Goal: Information Seeking & Learning: Check status

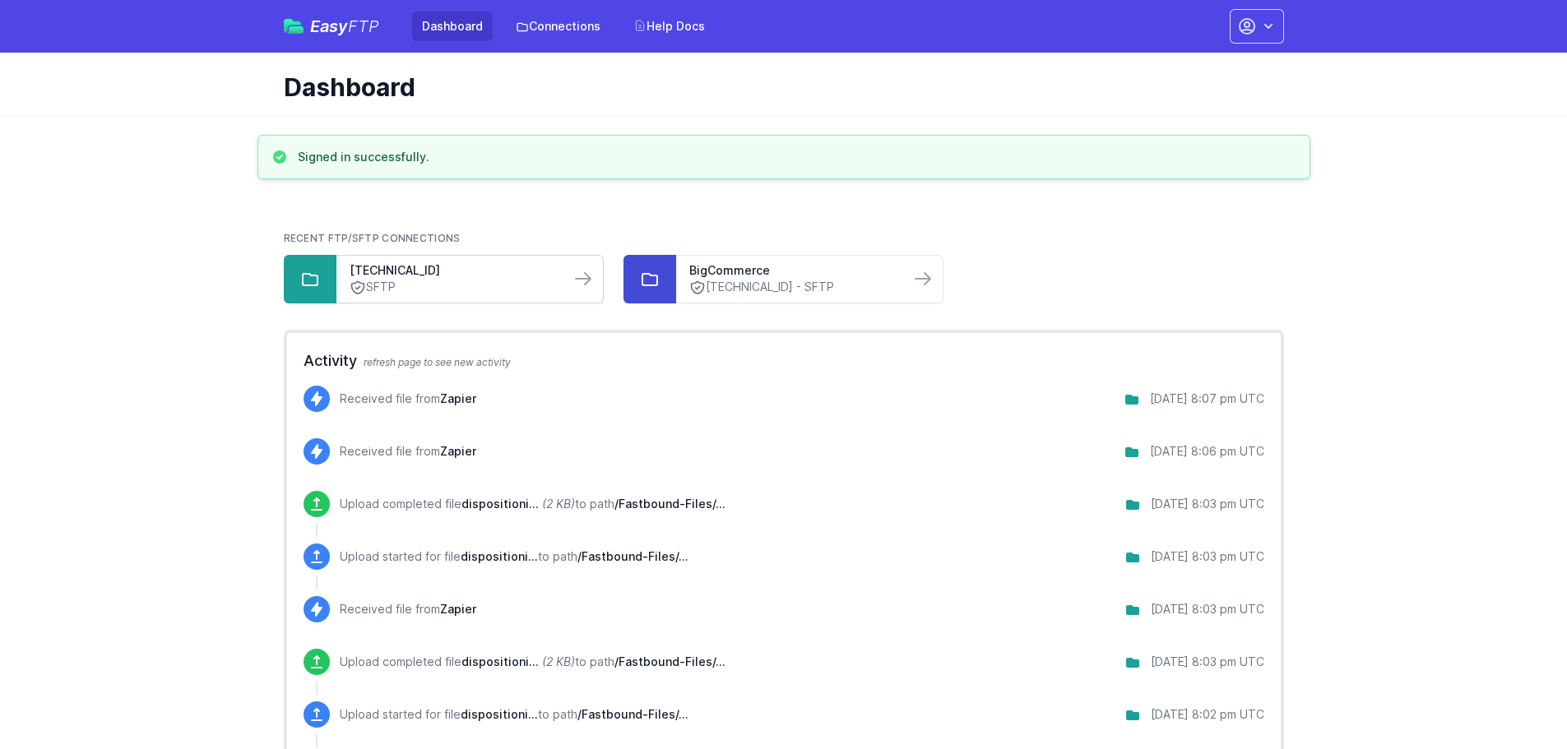
click at [459, 281] on link "SFTP" at bounding box center [453, 287] width 207 height 17
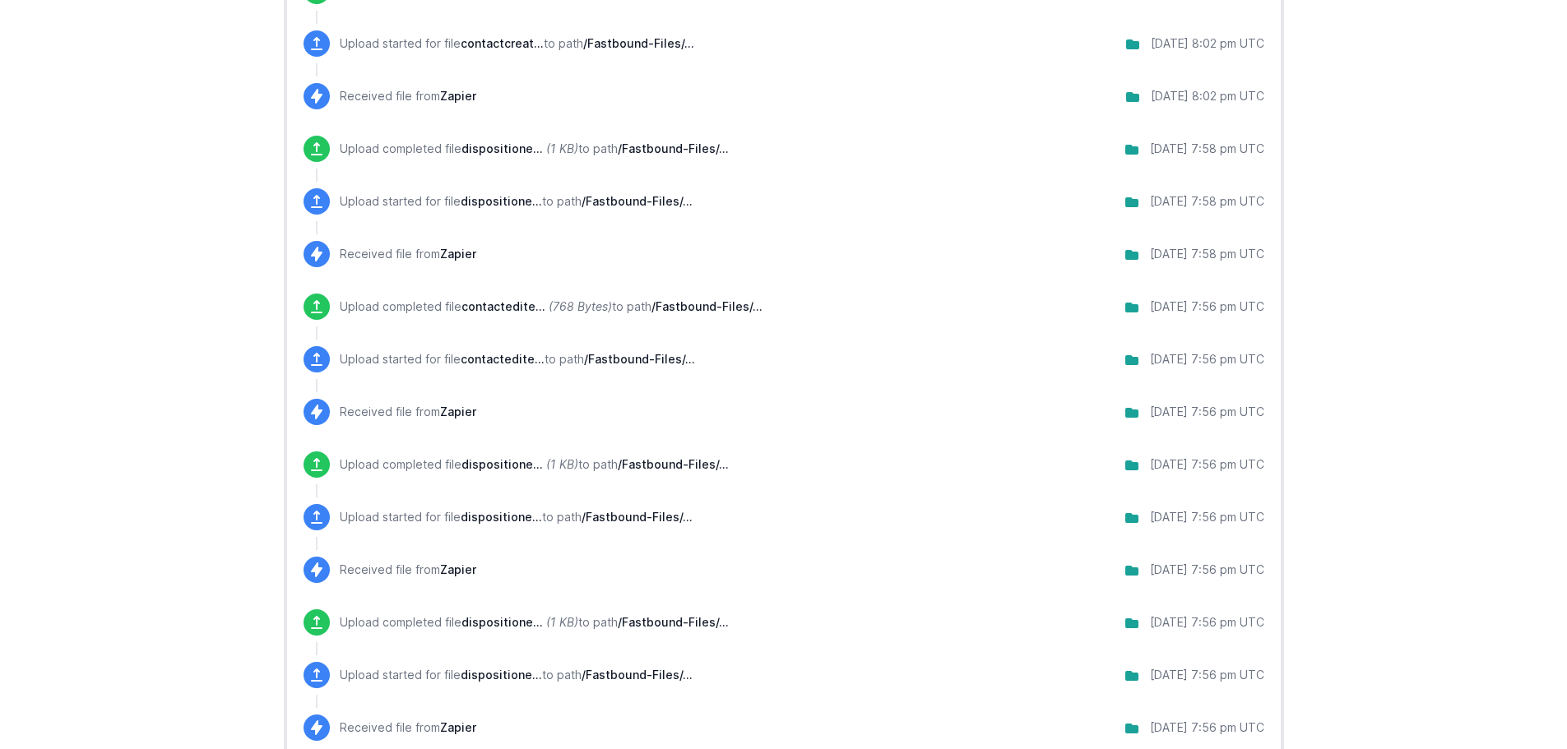
scroll to position [1084, 0]
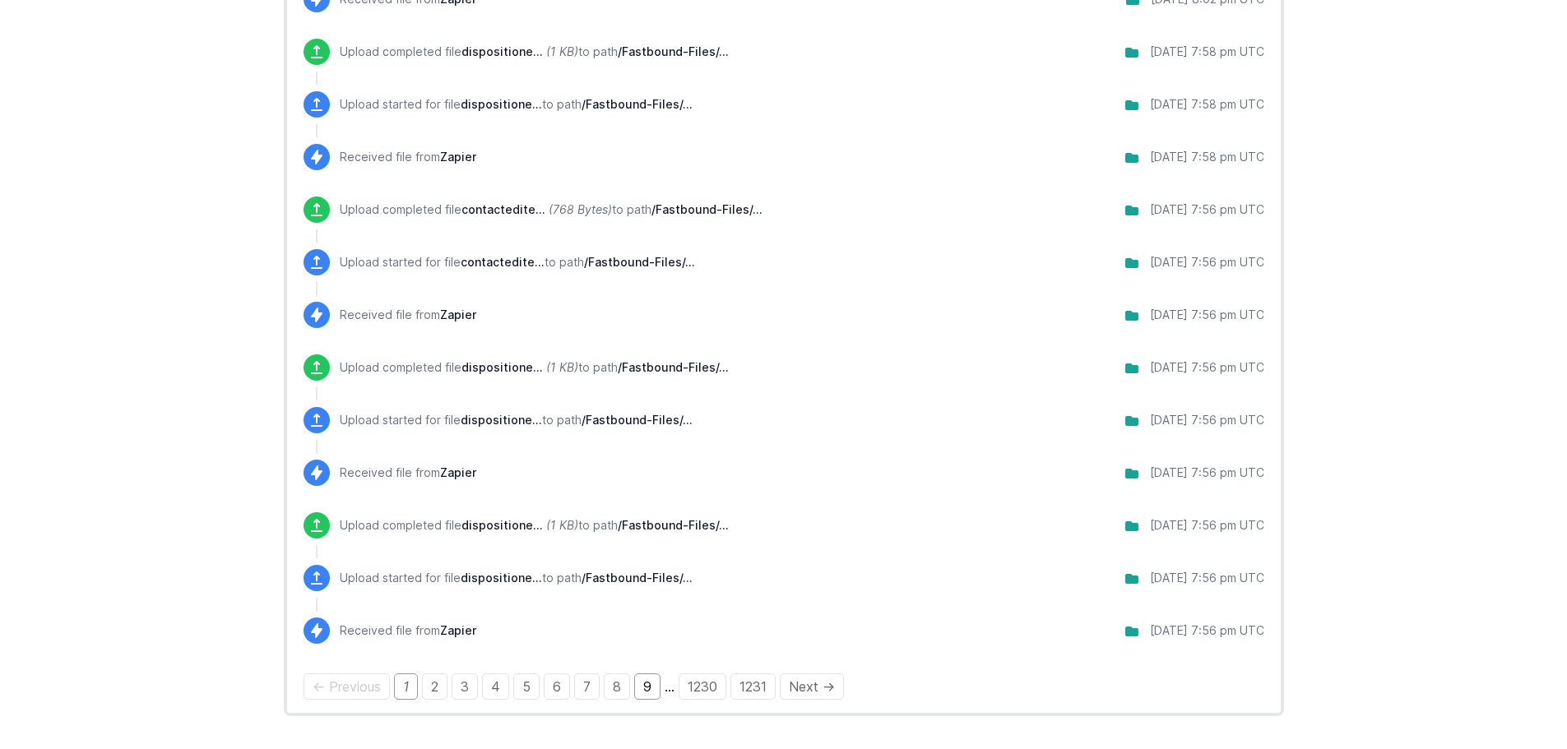
click at [648, 685] on link "9" at bounding box center [647, 687] width 26 height 26
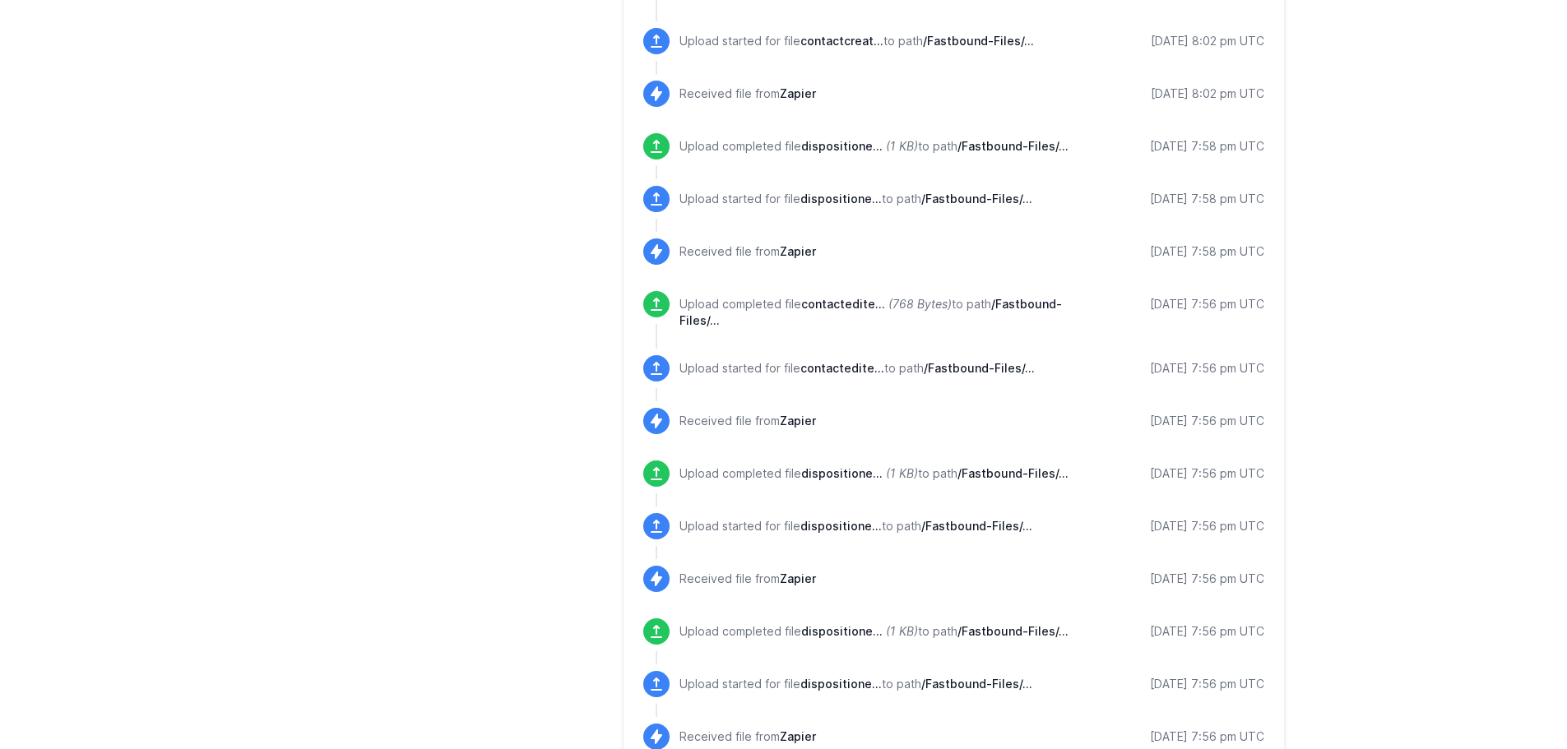
scroll to position [1562, 0]
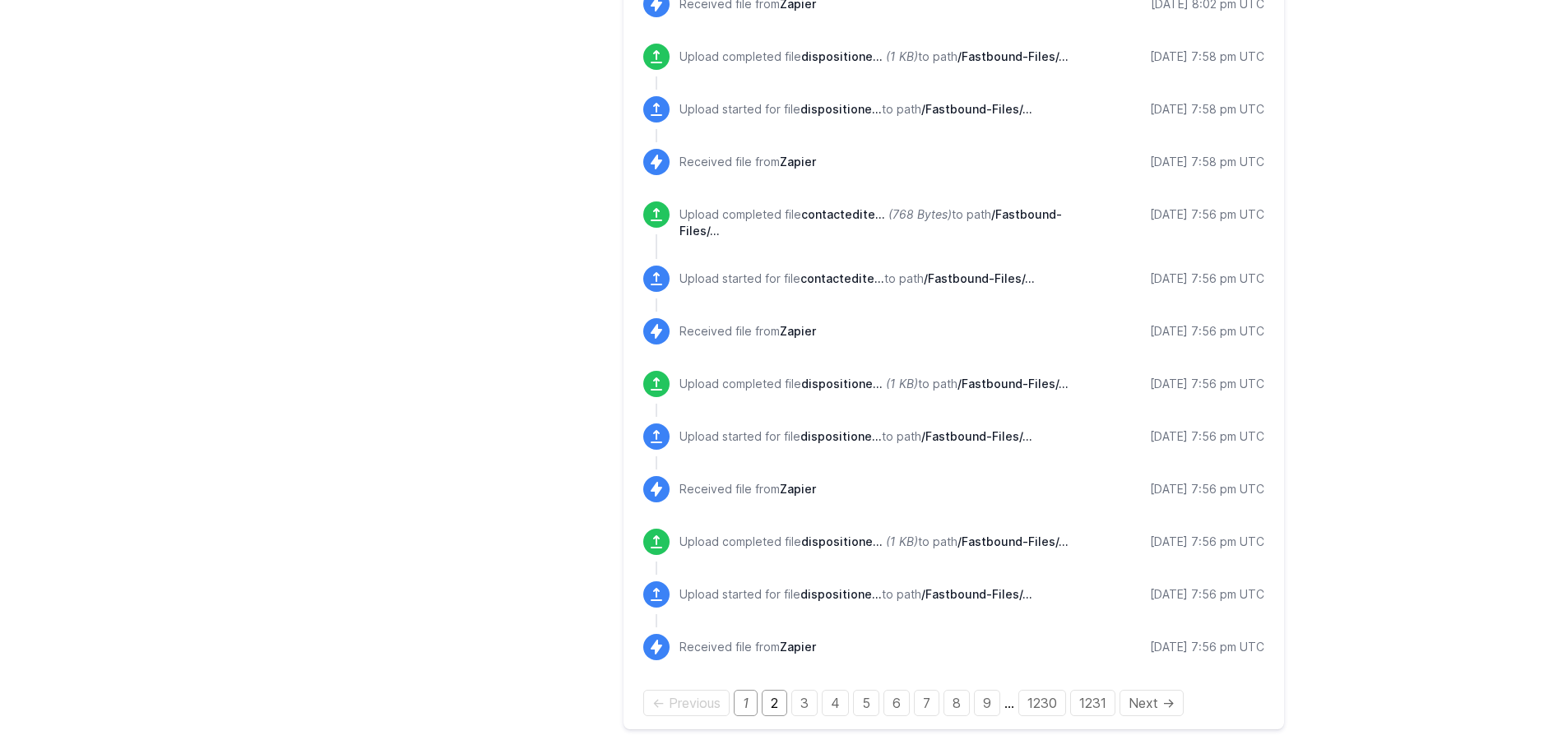
click at [776, 701] on link "2" at bounding box center [775, 703] width 26 height 26
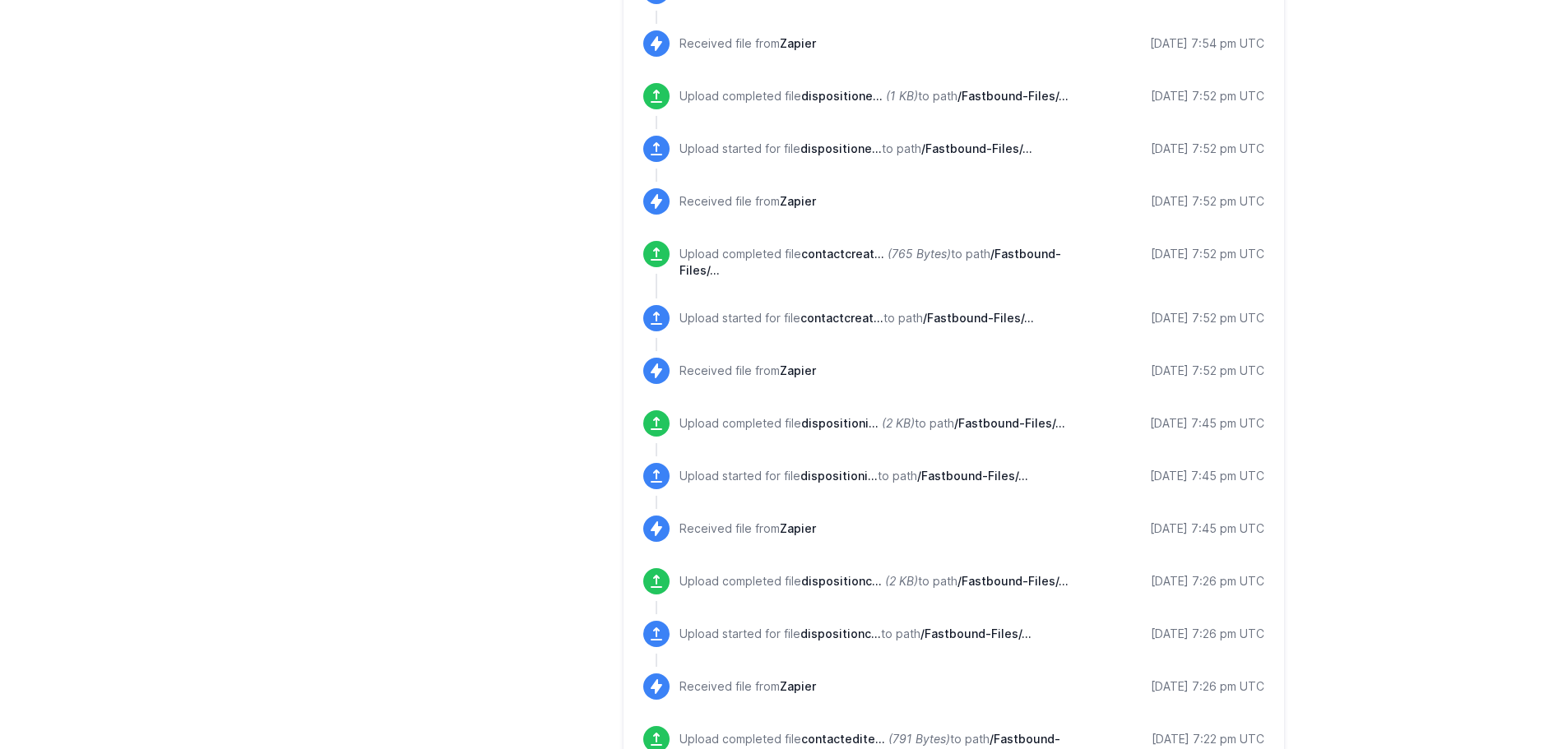
scroll to position [1772, 0]
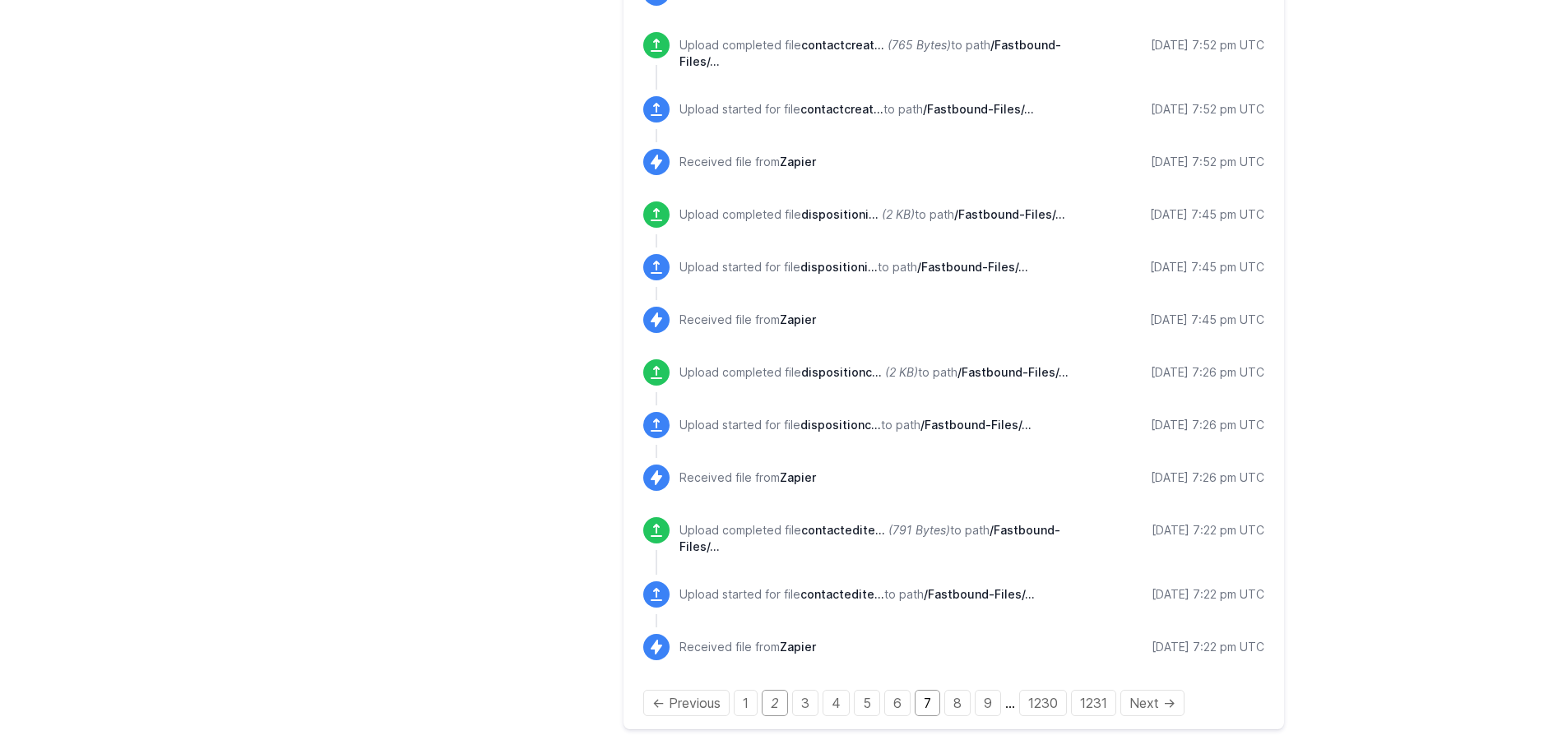
click at [926, 707] on link "7" at bounding box center [928, 703] width 26 height 26
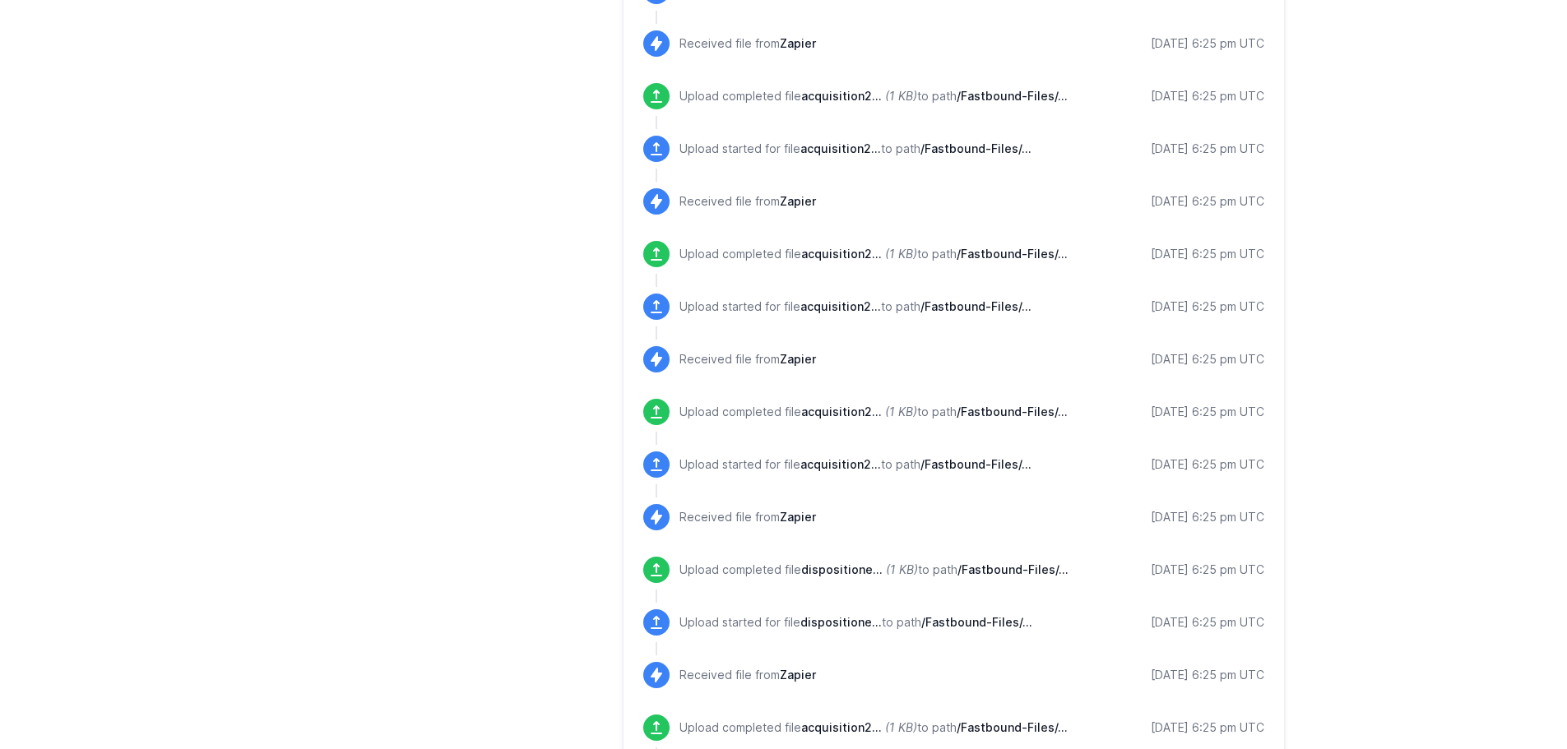
scroll to position [1749, 0]
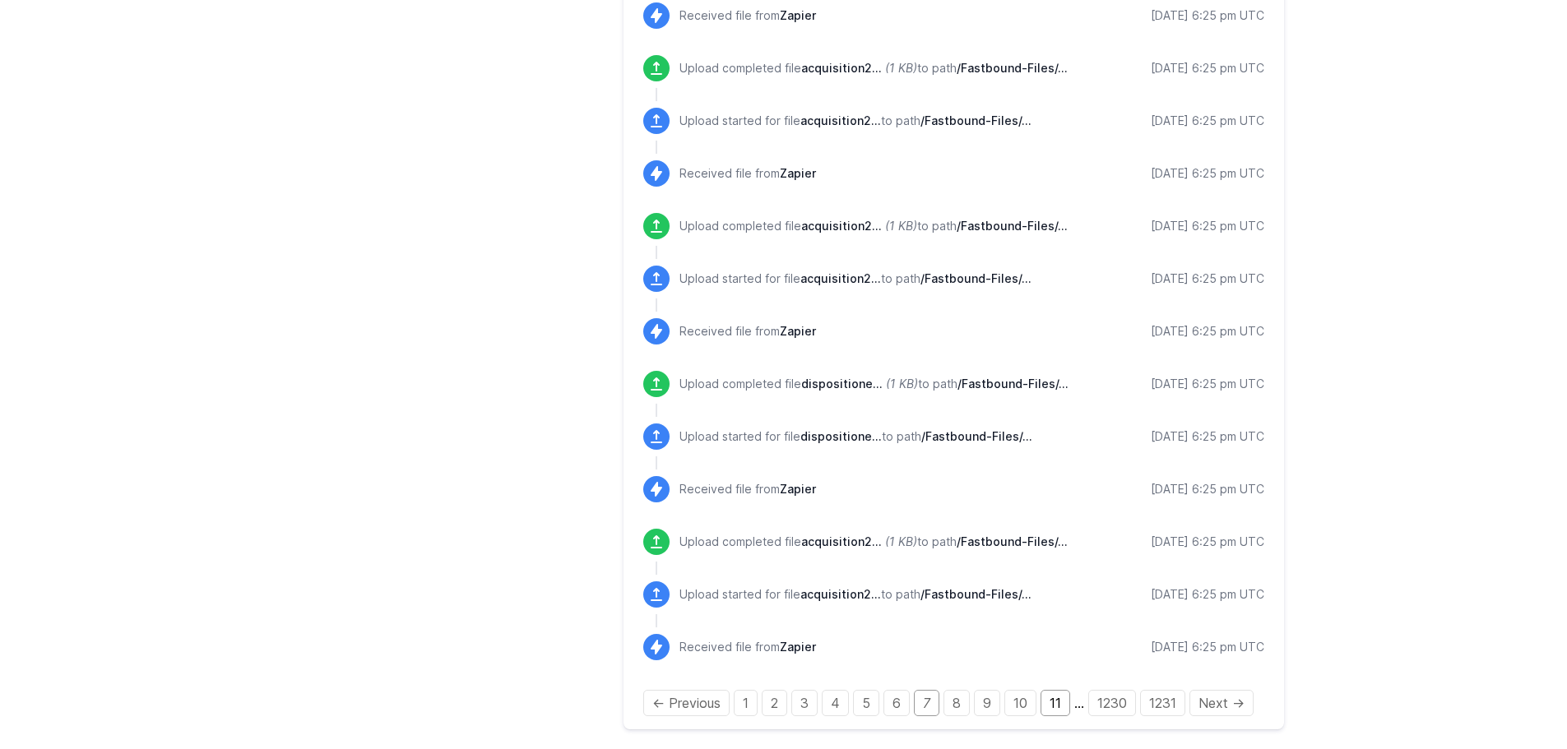
click at [1063, 703] on link "11" at bounding box center [1056, 703] width 30 height 26
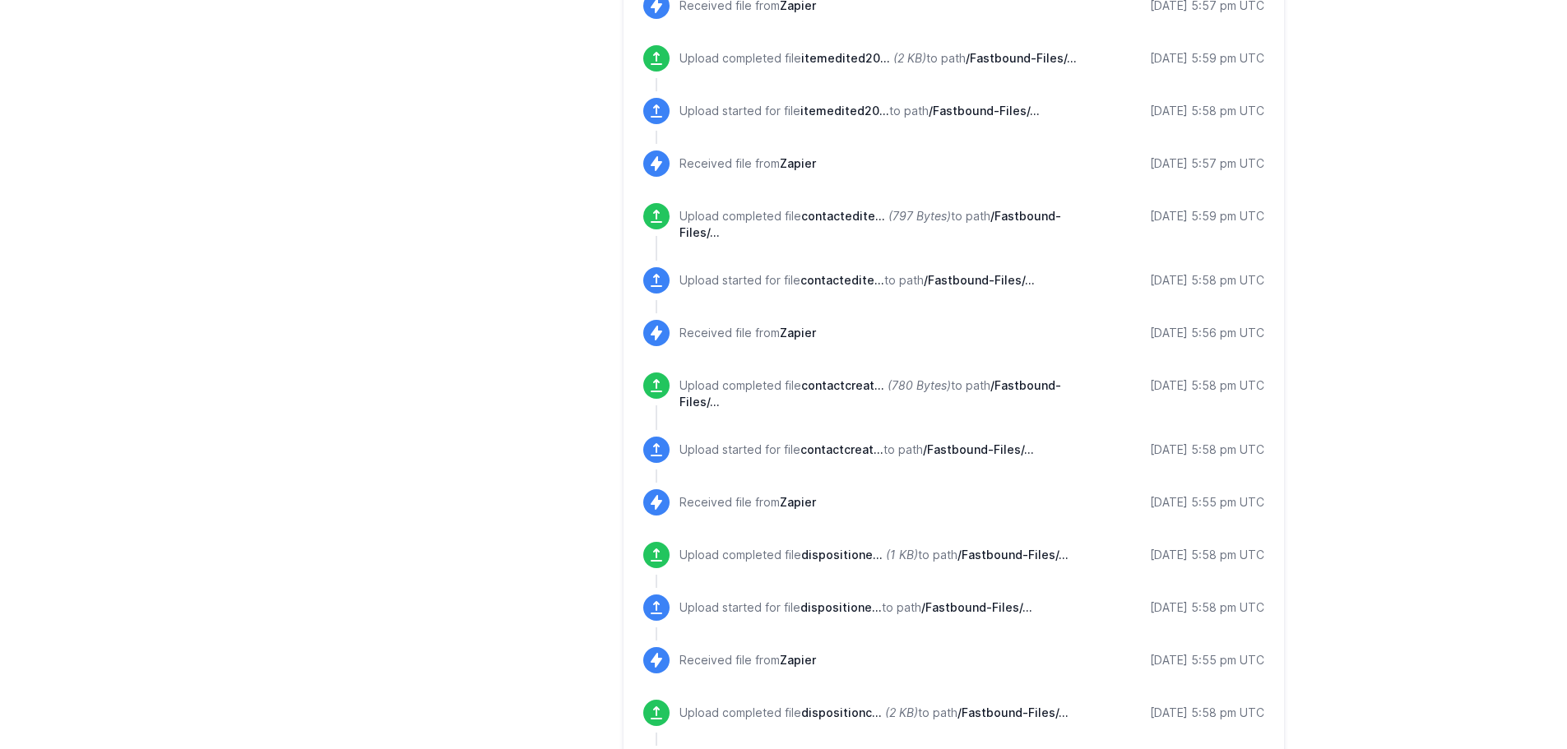
scroll to position [1792, 0]
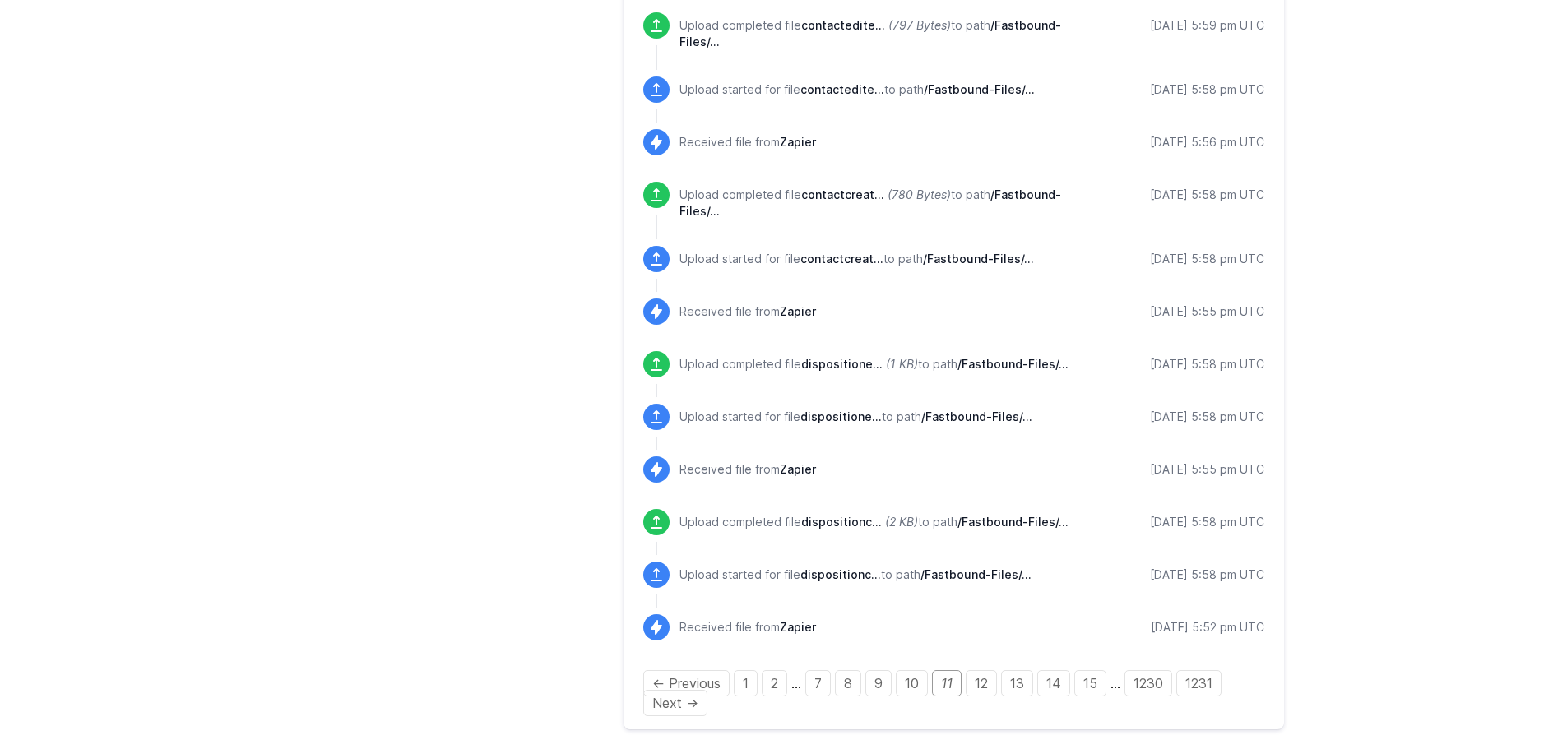
click at [1063, 703] on div "← Previous 1 2 … 7 8 9 10 11 12 13 14 15 … 1230 1231 Next →" at bounding box center [953, 693] width 621 height 39
click at [1062, 688] on link "14" at bounding box center [1053, 684] width 33 height 26
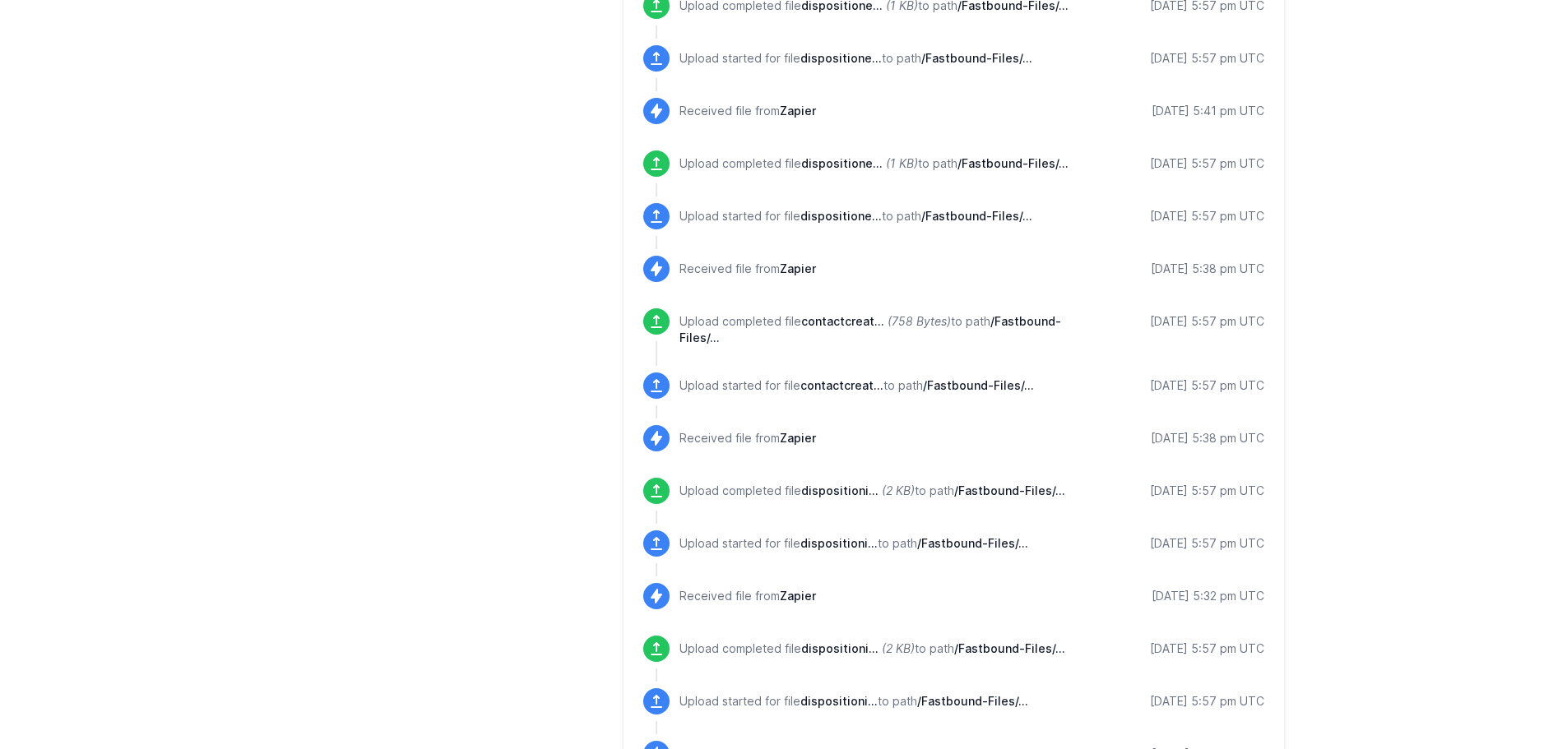
scroll to position [1792, 0]
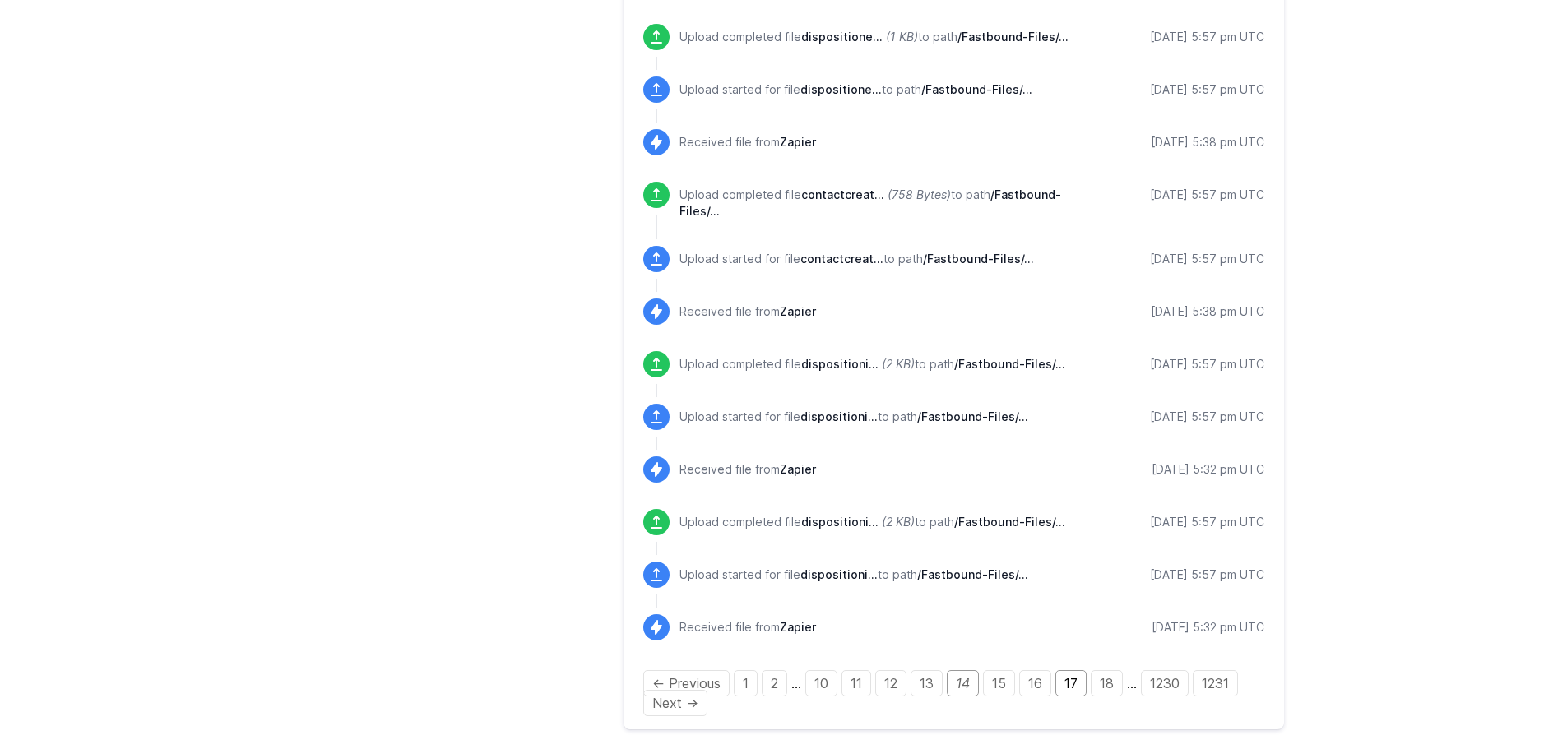
click at [1065, 671] on link "17" at bounding box center [1071, 684] width 31 height 26
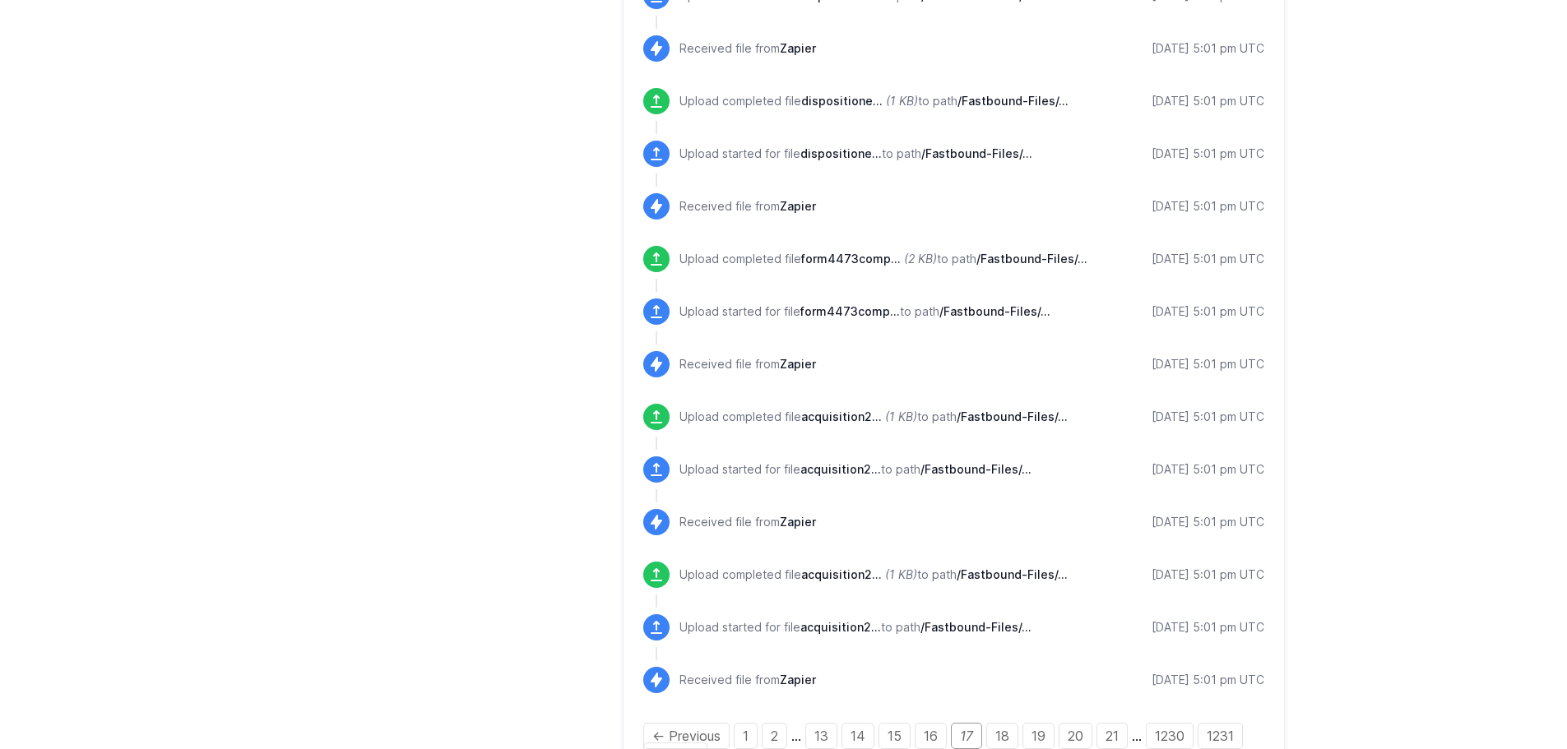
scroll to position [1780, 0]
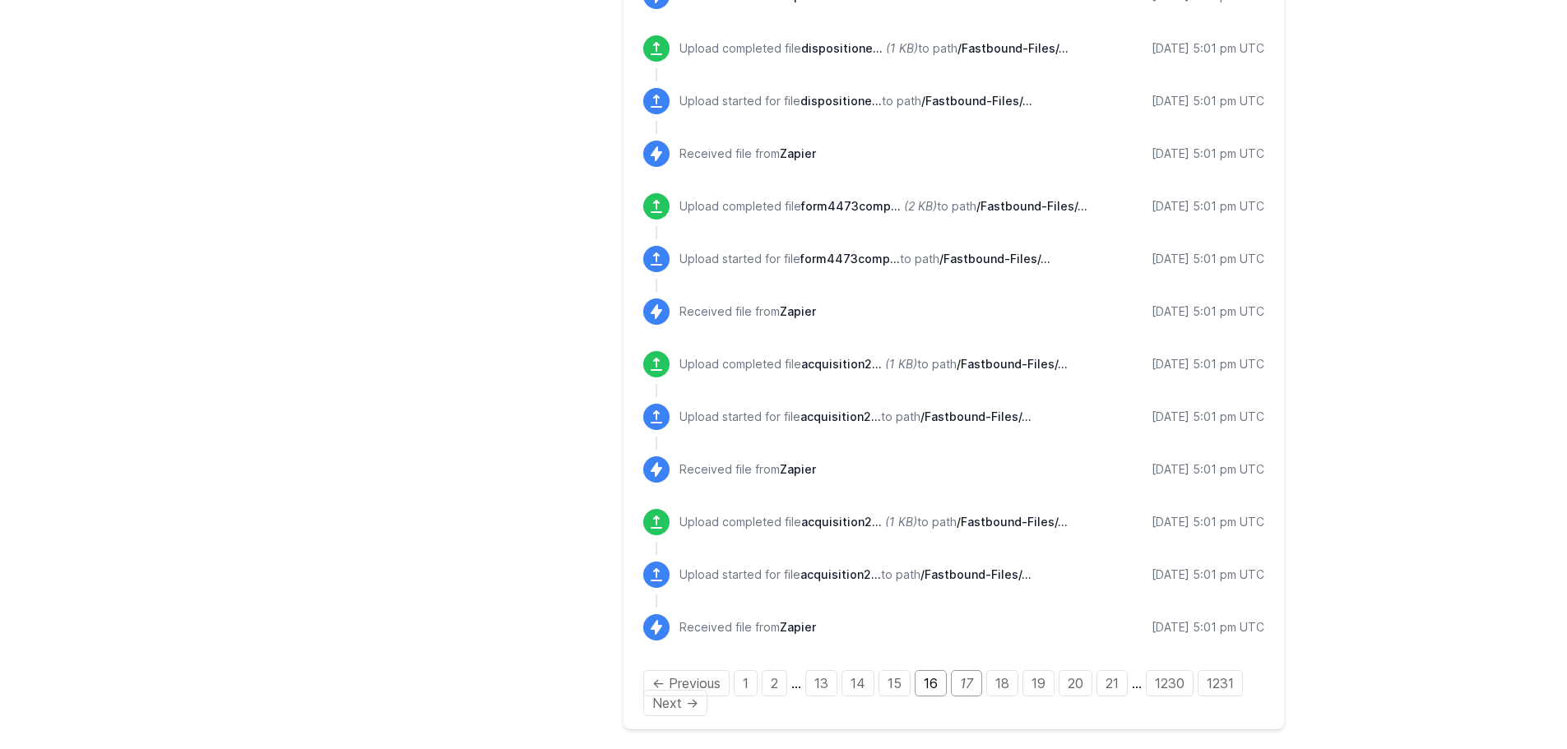
click at [932, 683] on link "16" at bounding box center [931, 684] width 32 height 26
click at [939, 679] on link "15" at bounding box center [930, 684] width 32 height 26
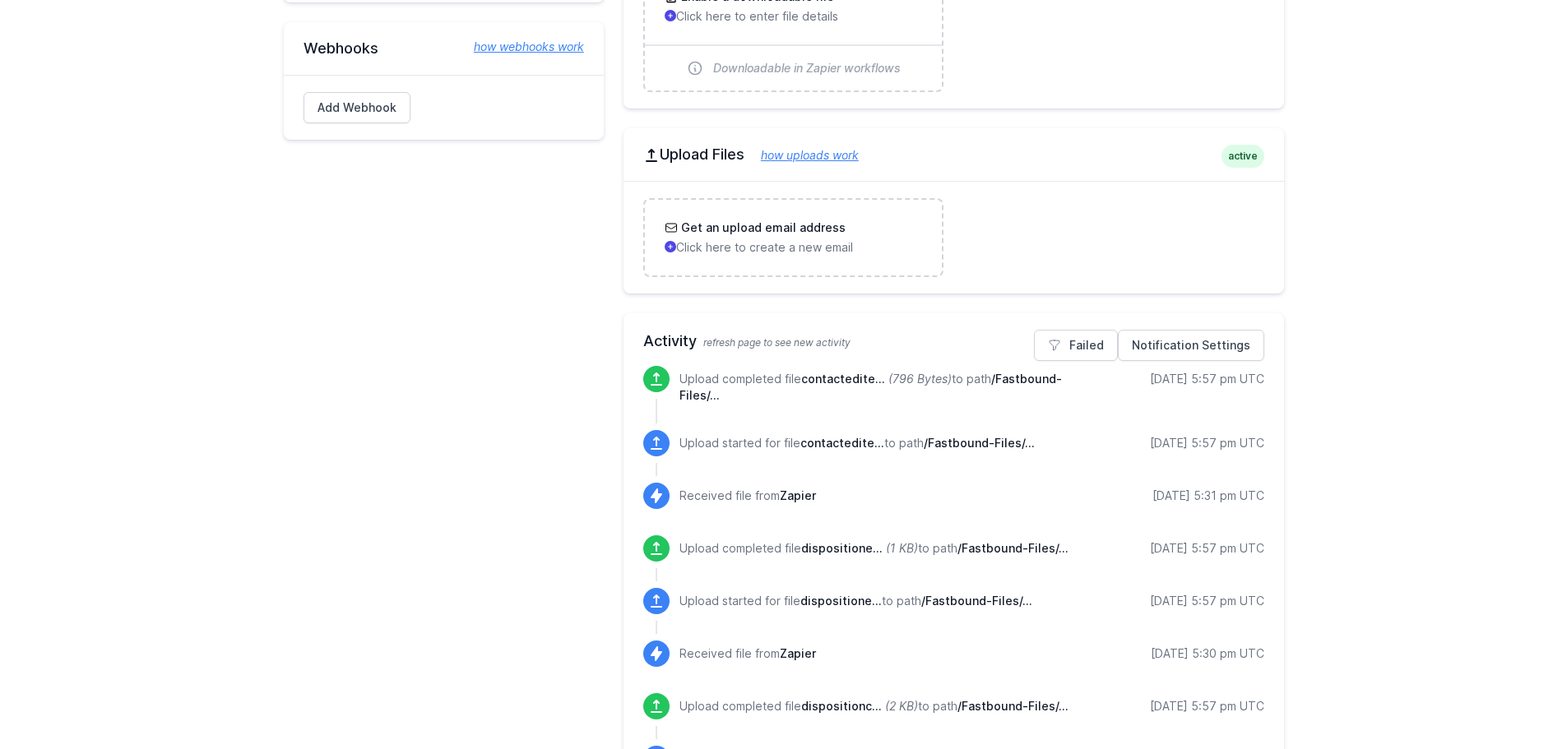
scroll to position [476, 0]
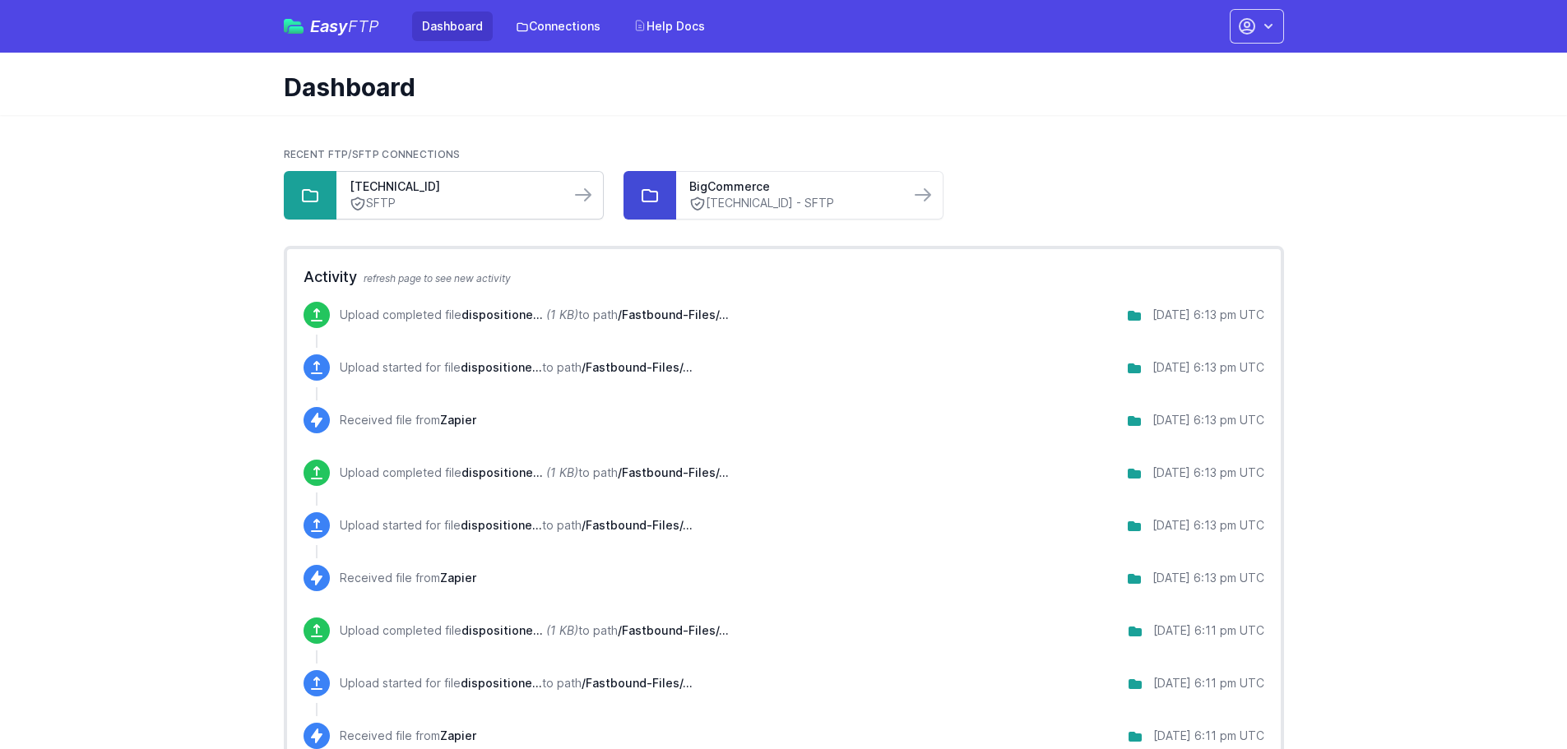
click at [422, 202] on link "SFTP" at bounding box center [453, 203] width 207 height 17
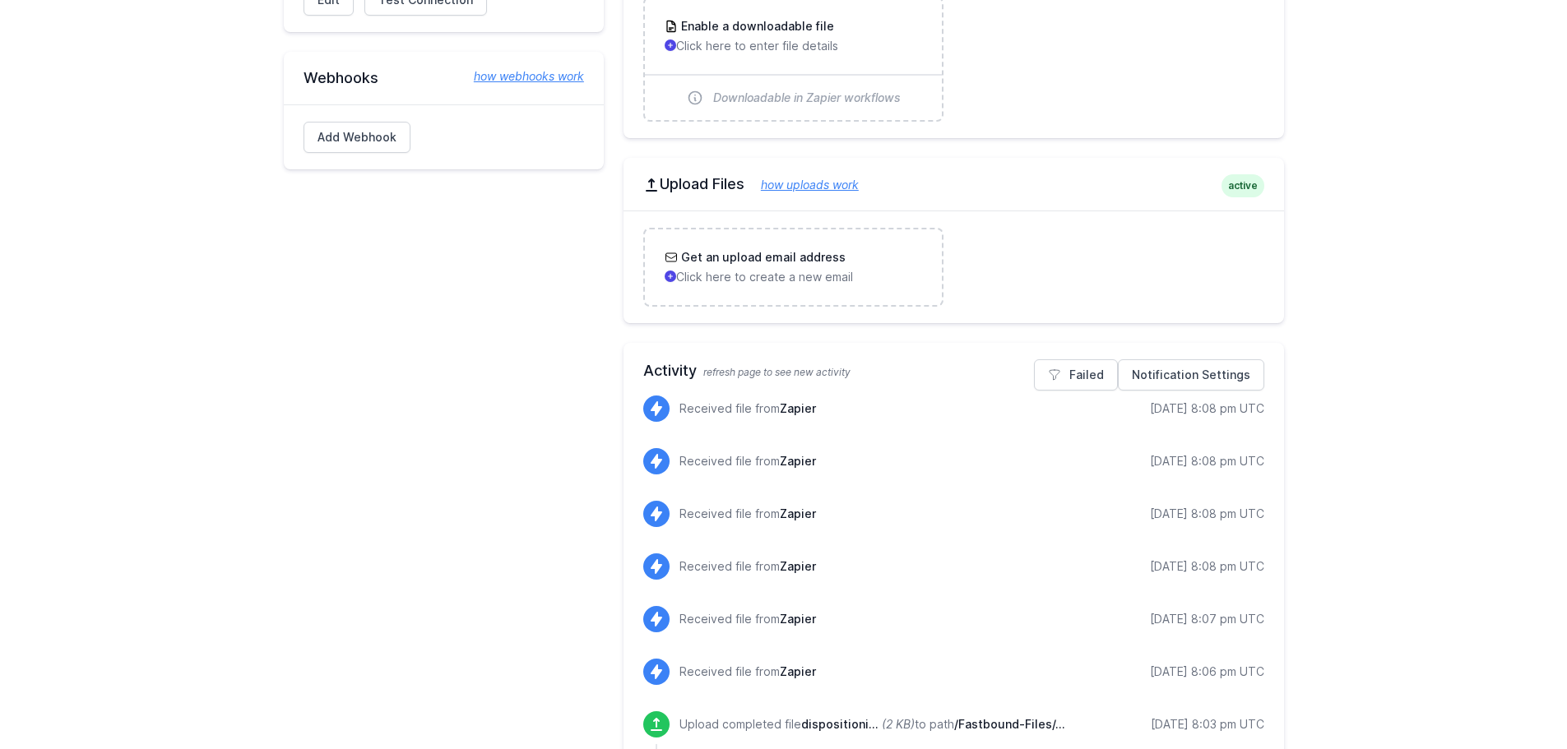
scroll to position [576, 0]
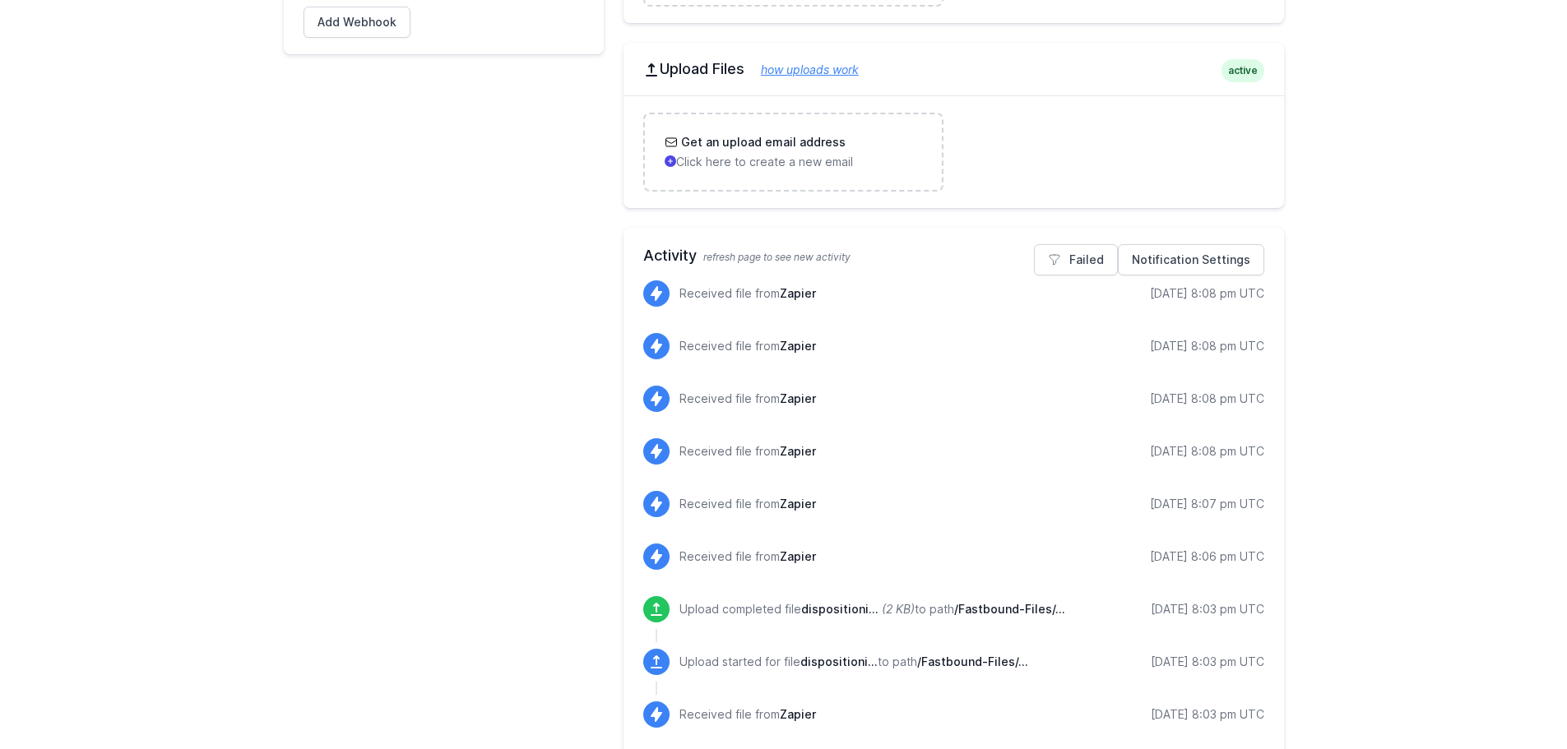
click at [1079, 242] on div "Notification Settings Failed Activity refresh page to see new activity Received…" at bounding box center [954, 755] width 661 height 1055
click at [1083, 248] on link "Failed" at bounding box center [1076, 259] width 84 height 31
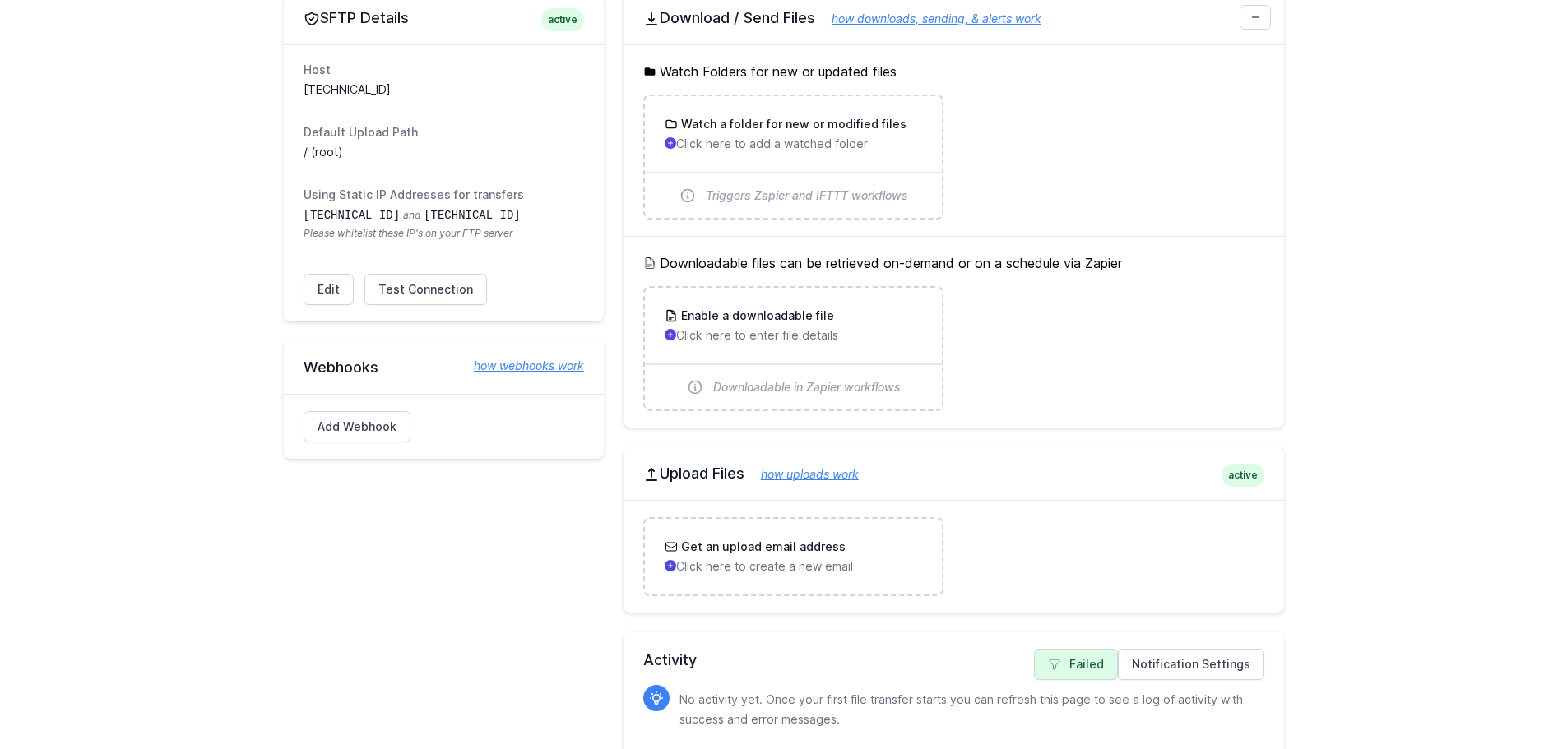
scroll to position [227, 0]
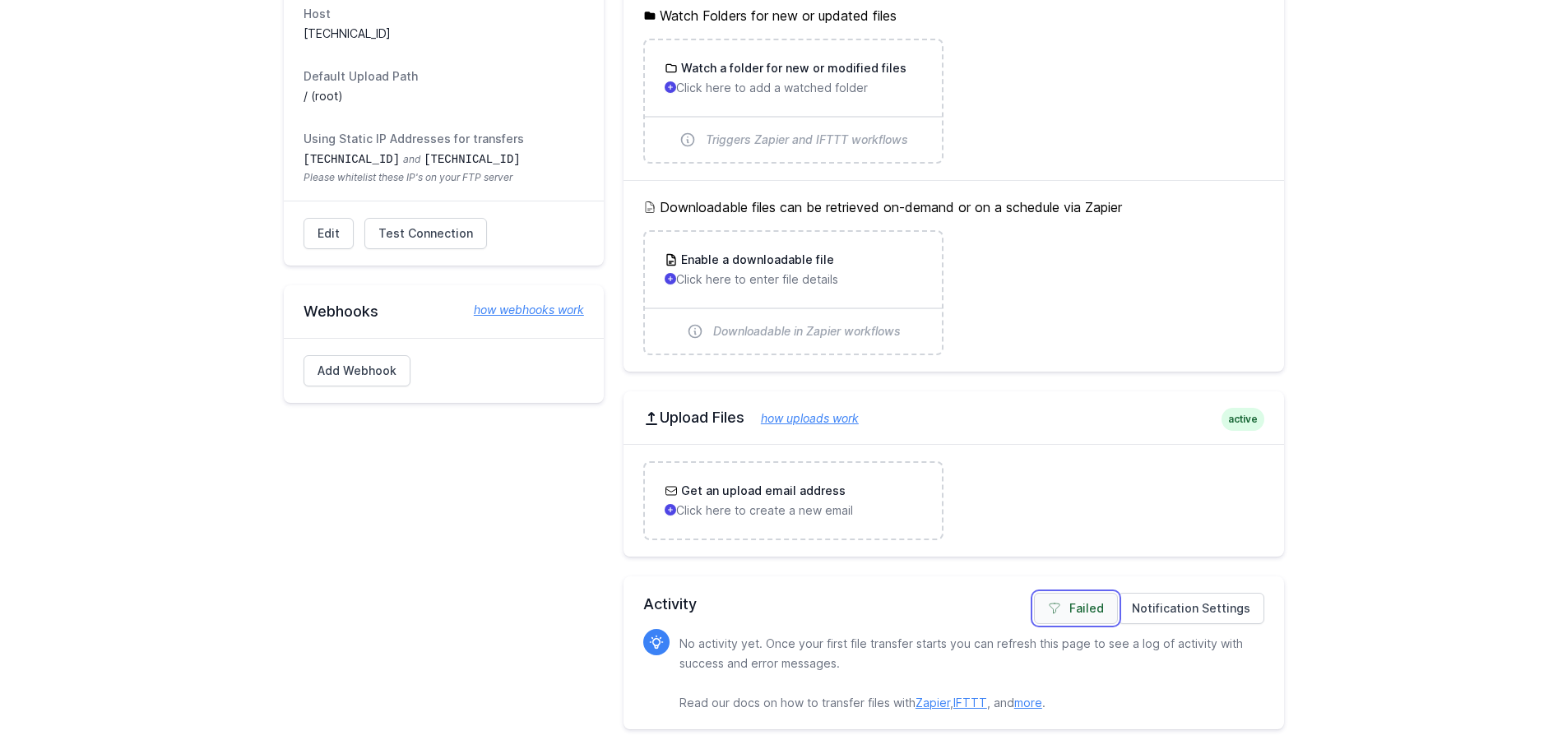
click at [1085, 605] on link "Failed" at bounding box center [1076, 608] width 84 height 31
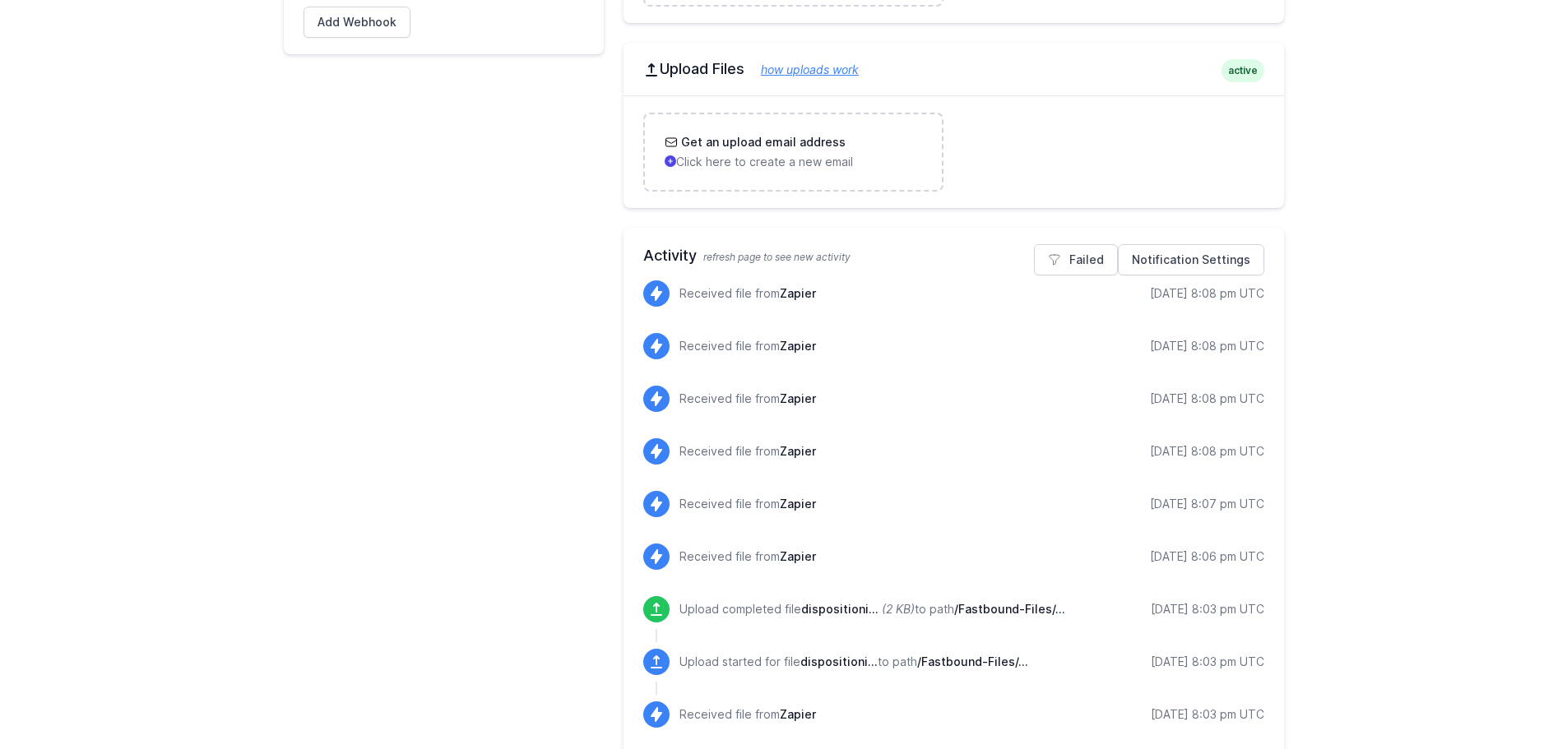
scroll to position [1129, 0]
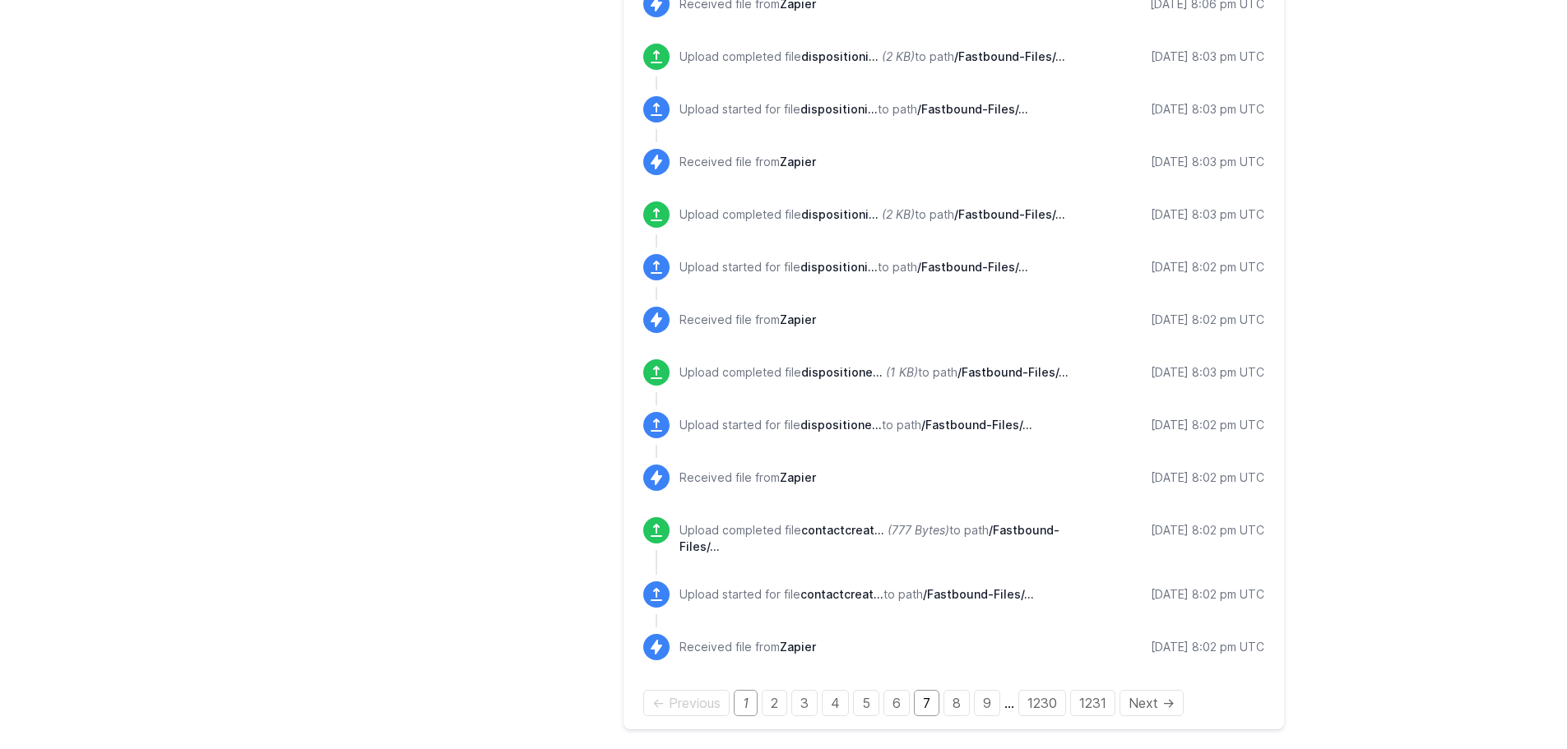
click at [935, 700] on link "7" at bounding box center [927, 703] width 26 height 26
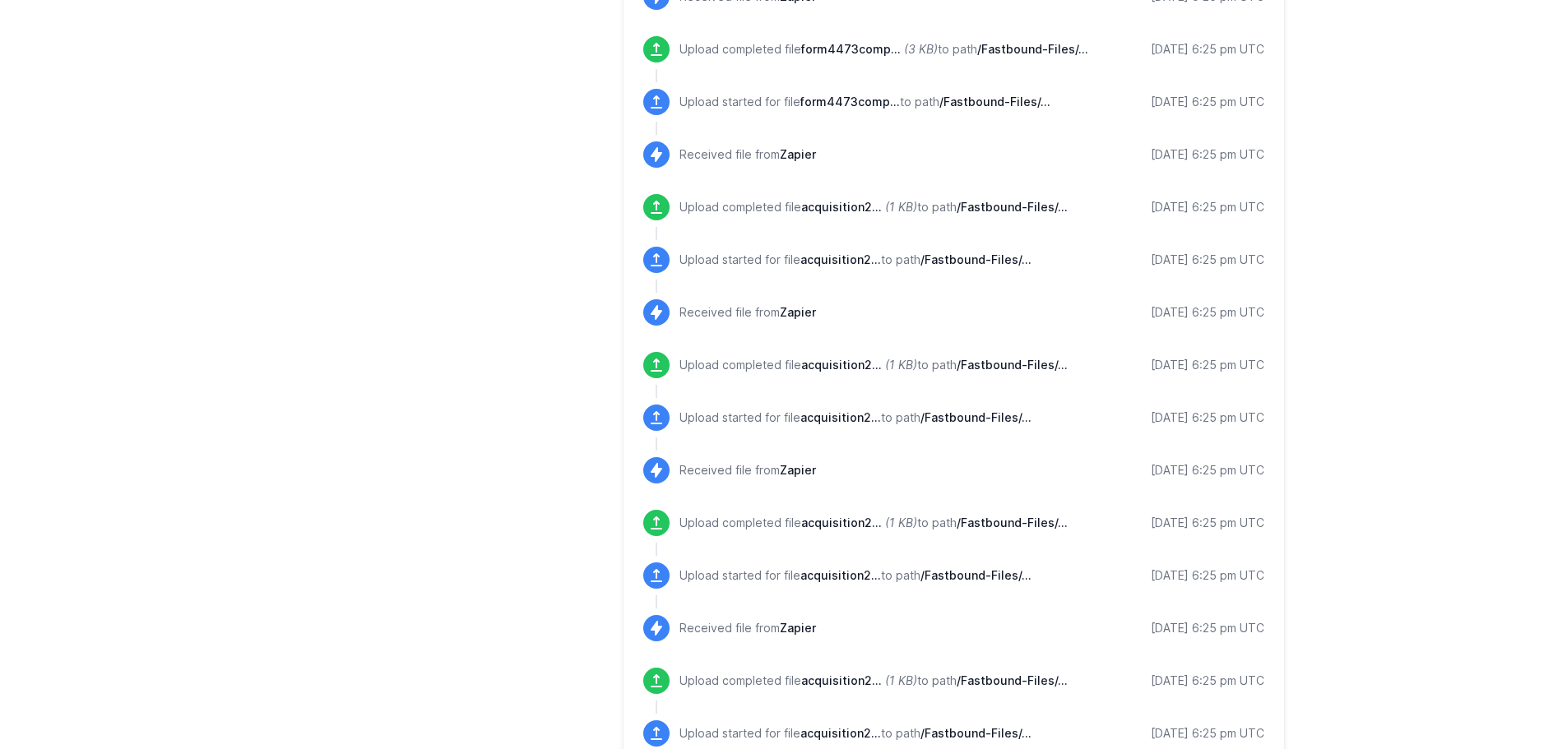
scroll to position [1761, 0]
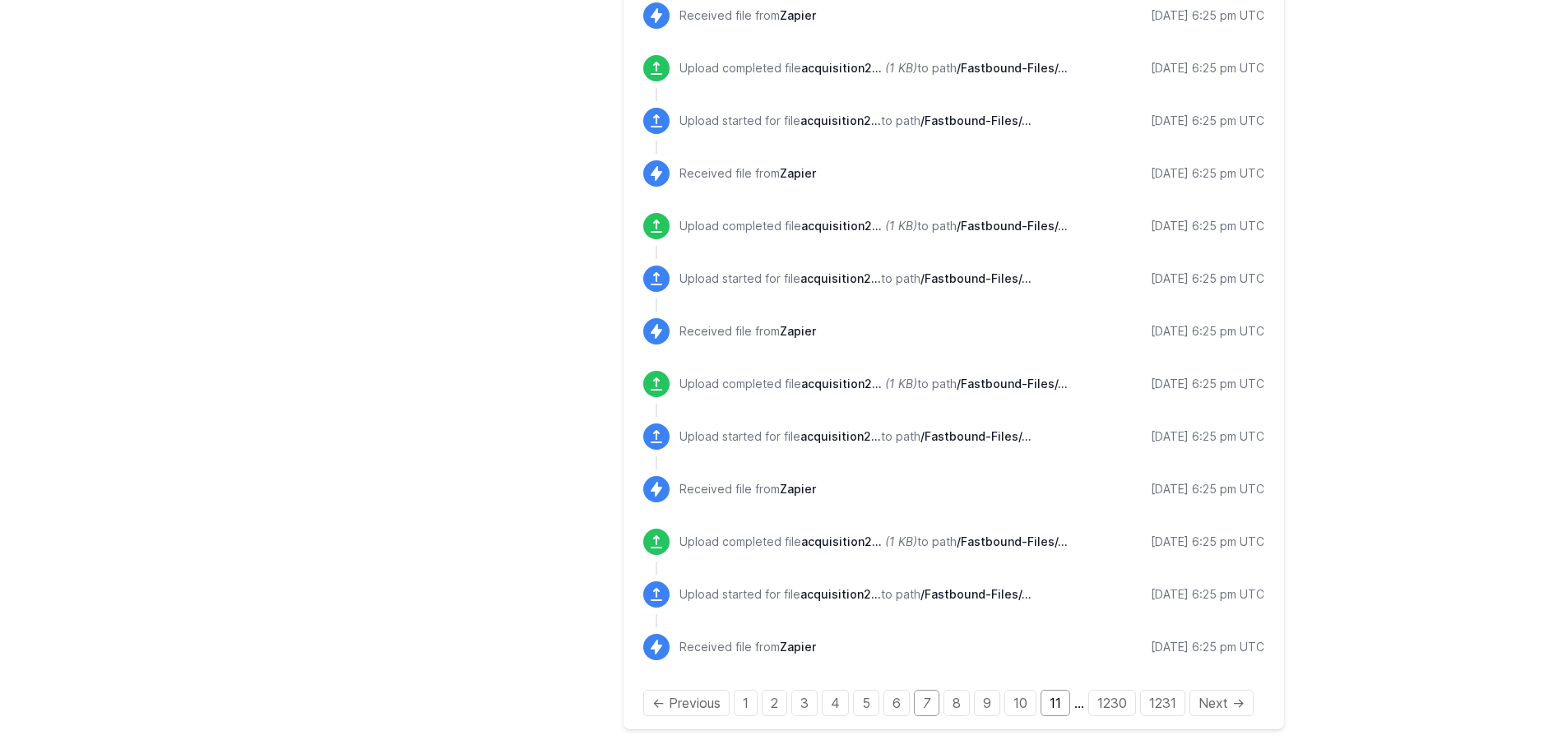
click at [1043, 693] on link "11" at bounding box center [1056, 703] width 30 height 26
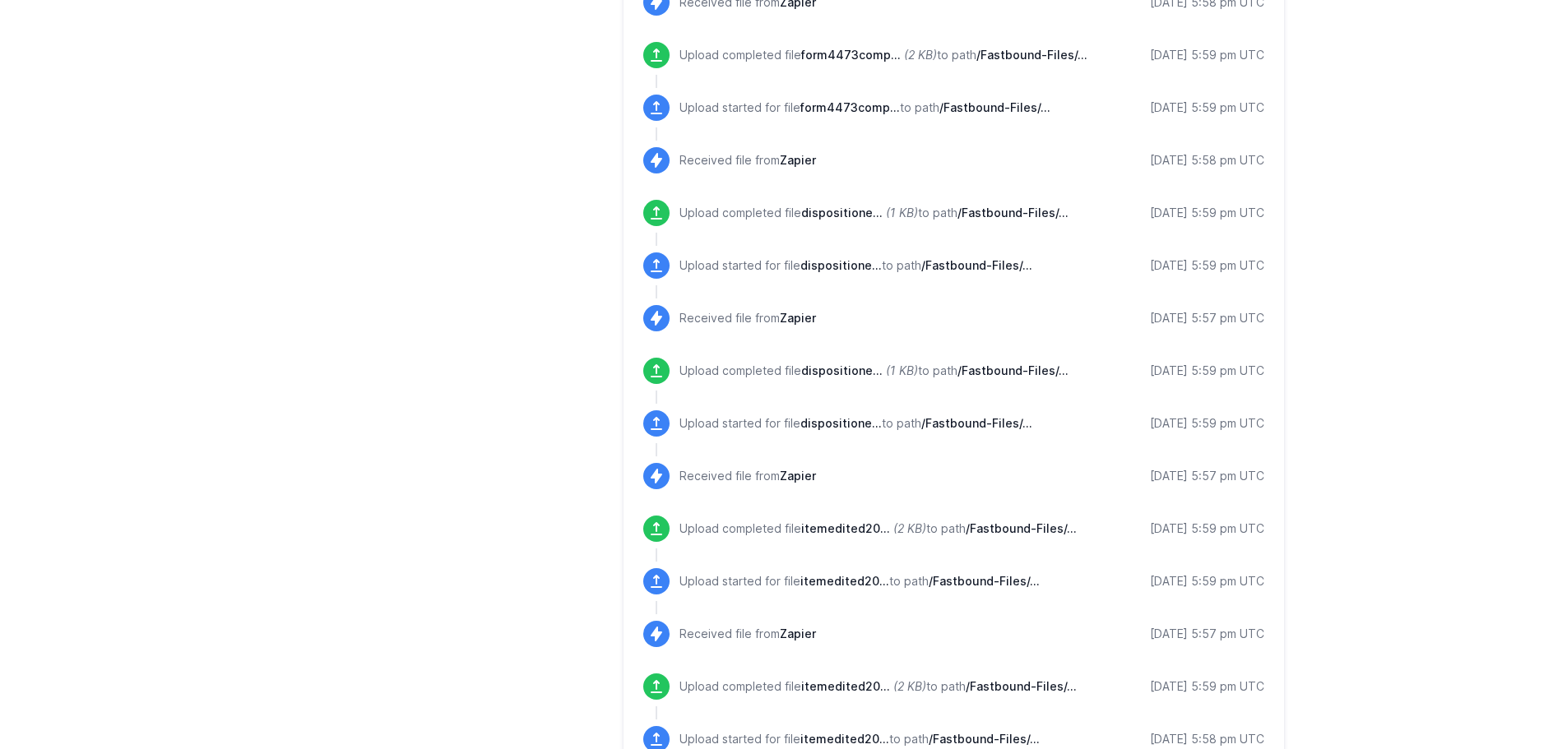
scroll to position [1780, 0]
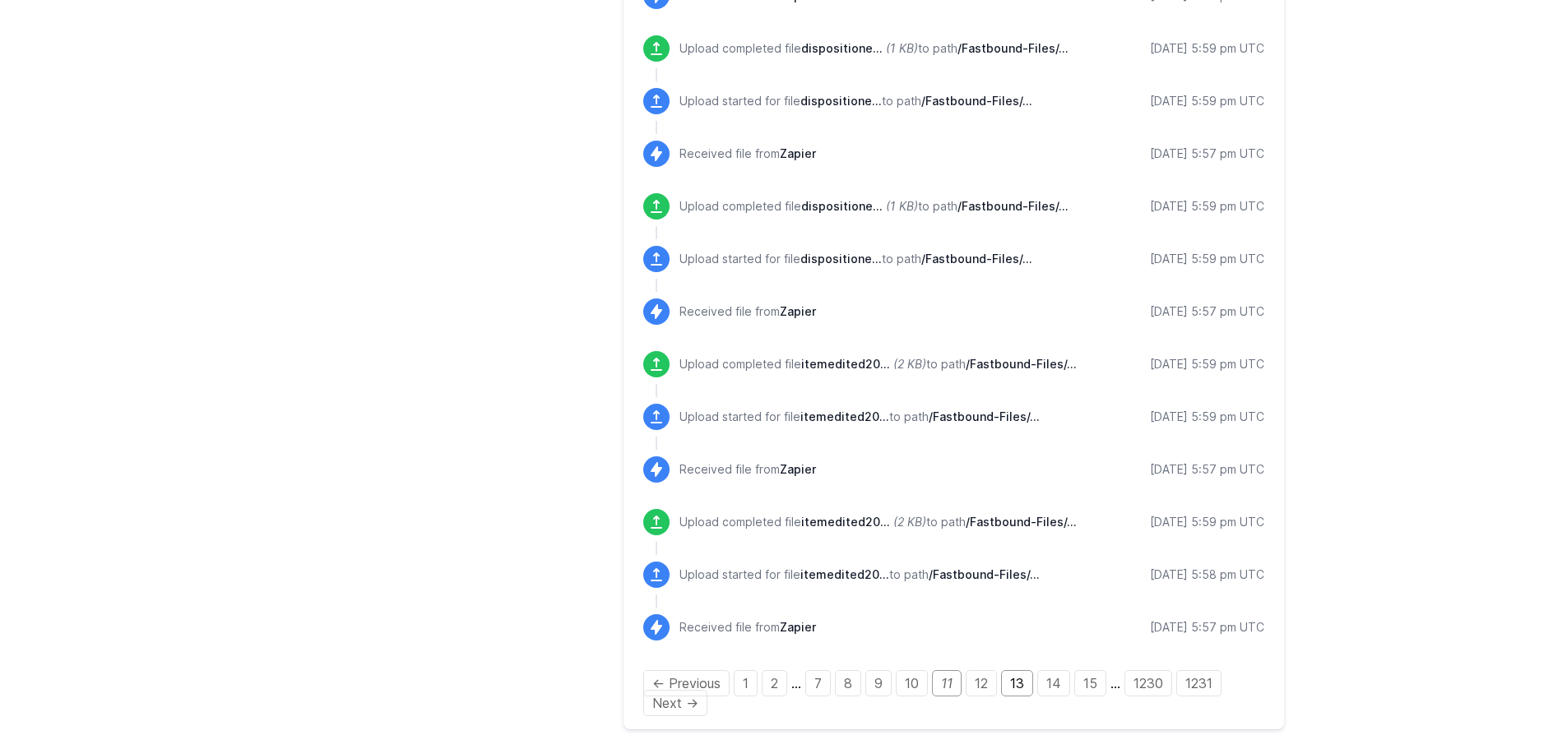
click at [1011, 680] on link "13" at bounding box center [1017, 684] width 32 height 26
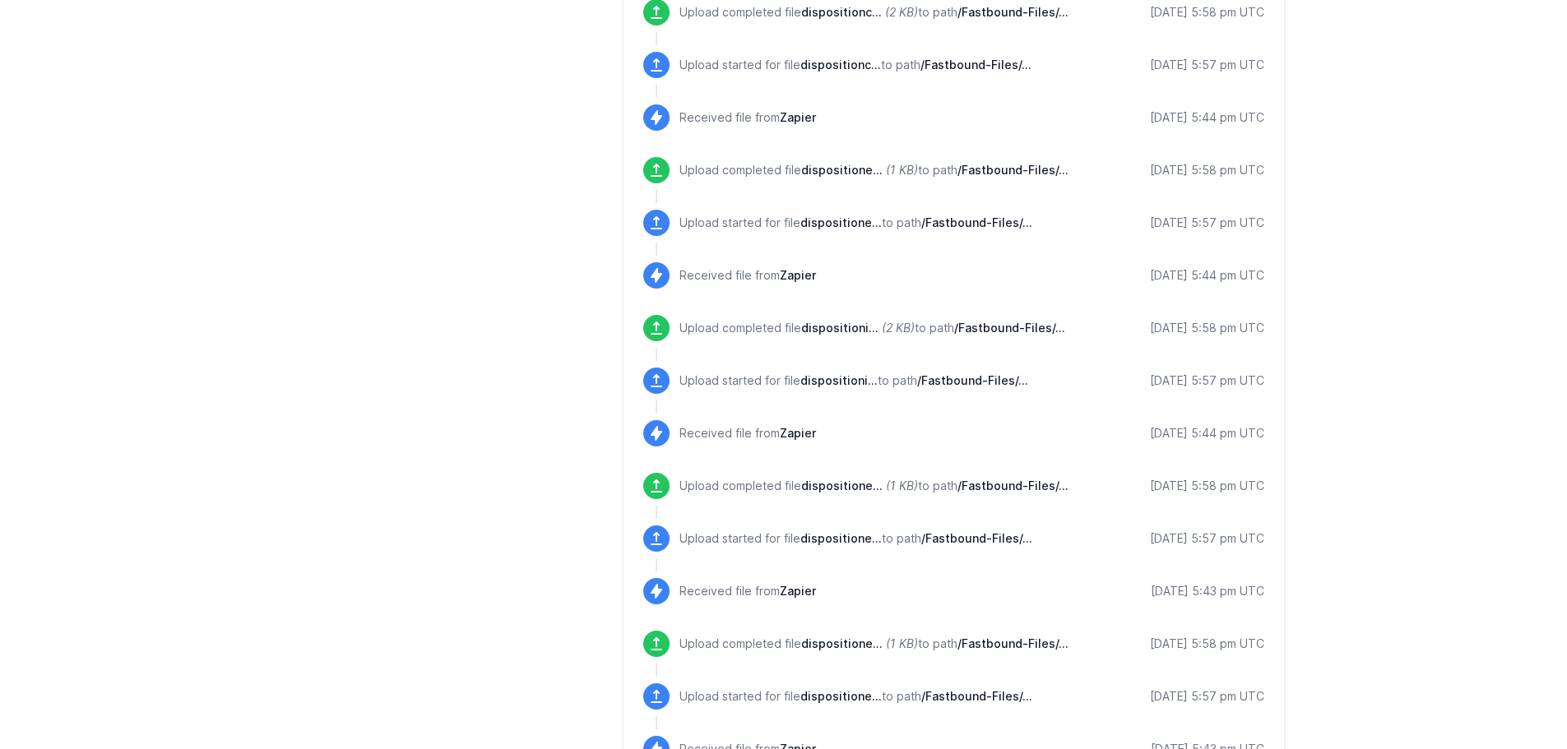
scroll to position [1769, 0]
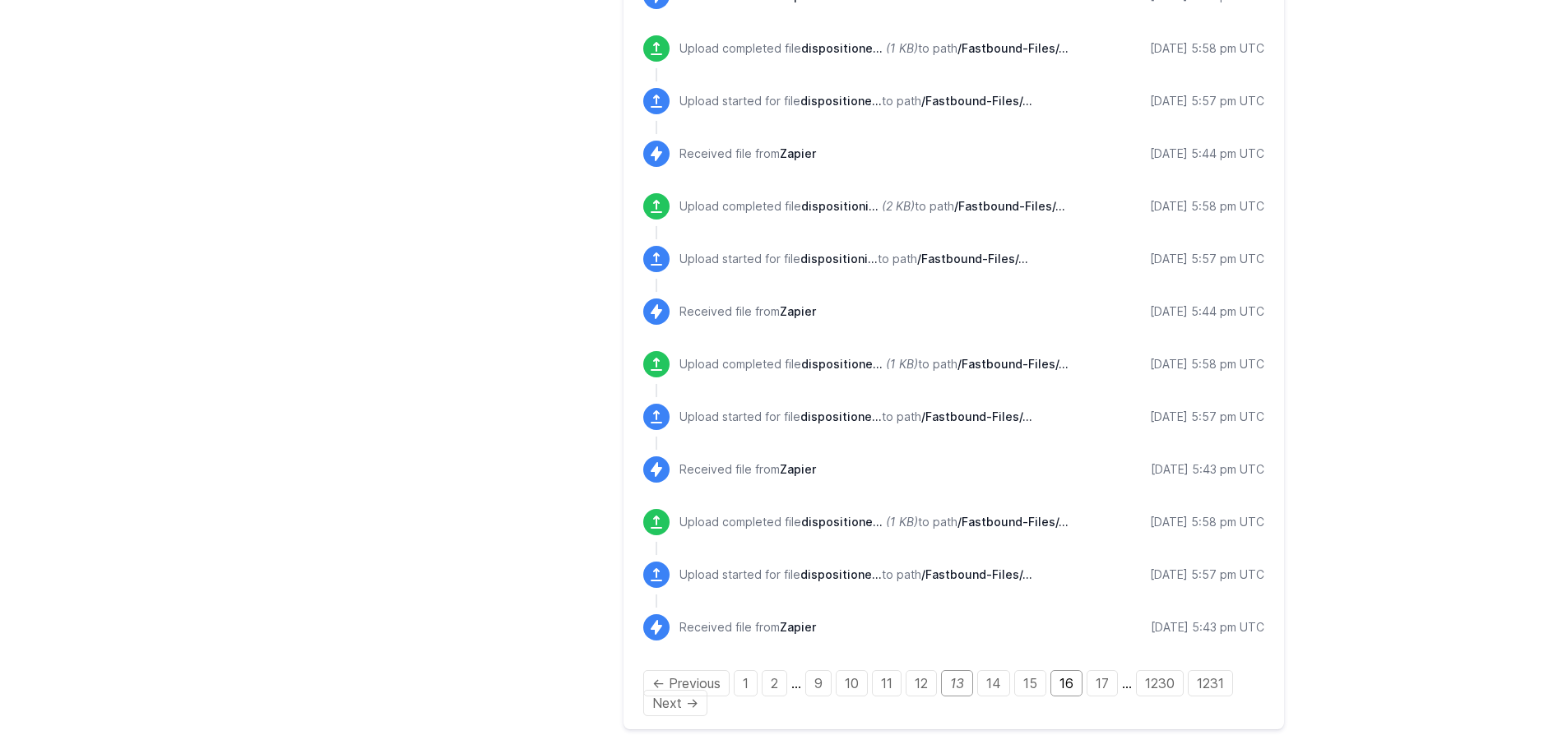
click at [1074, 685] on link "16" at bounding box center [1067, 684] width 32 height 26
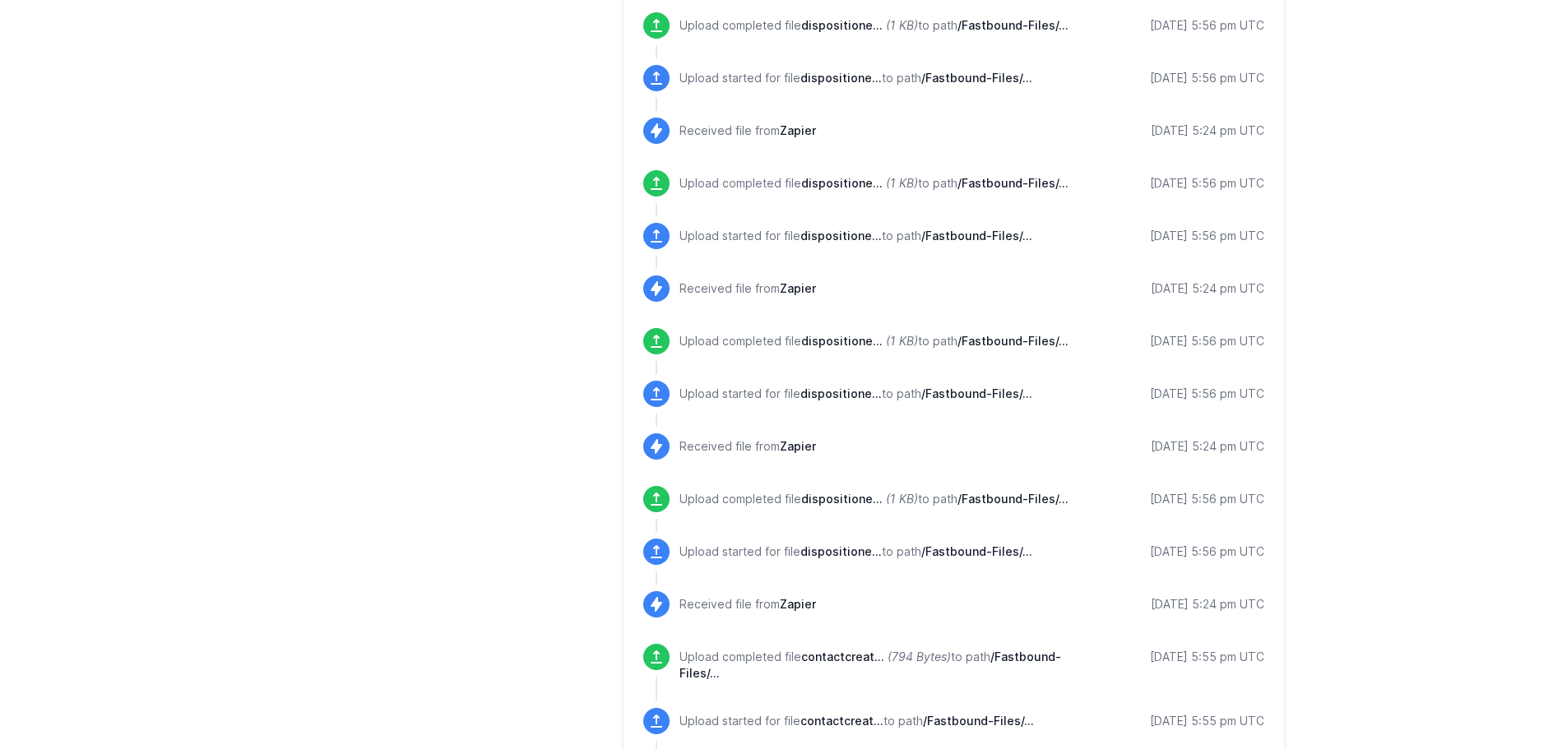
scroll to position [1792, 0]
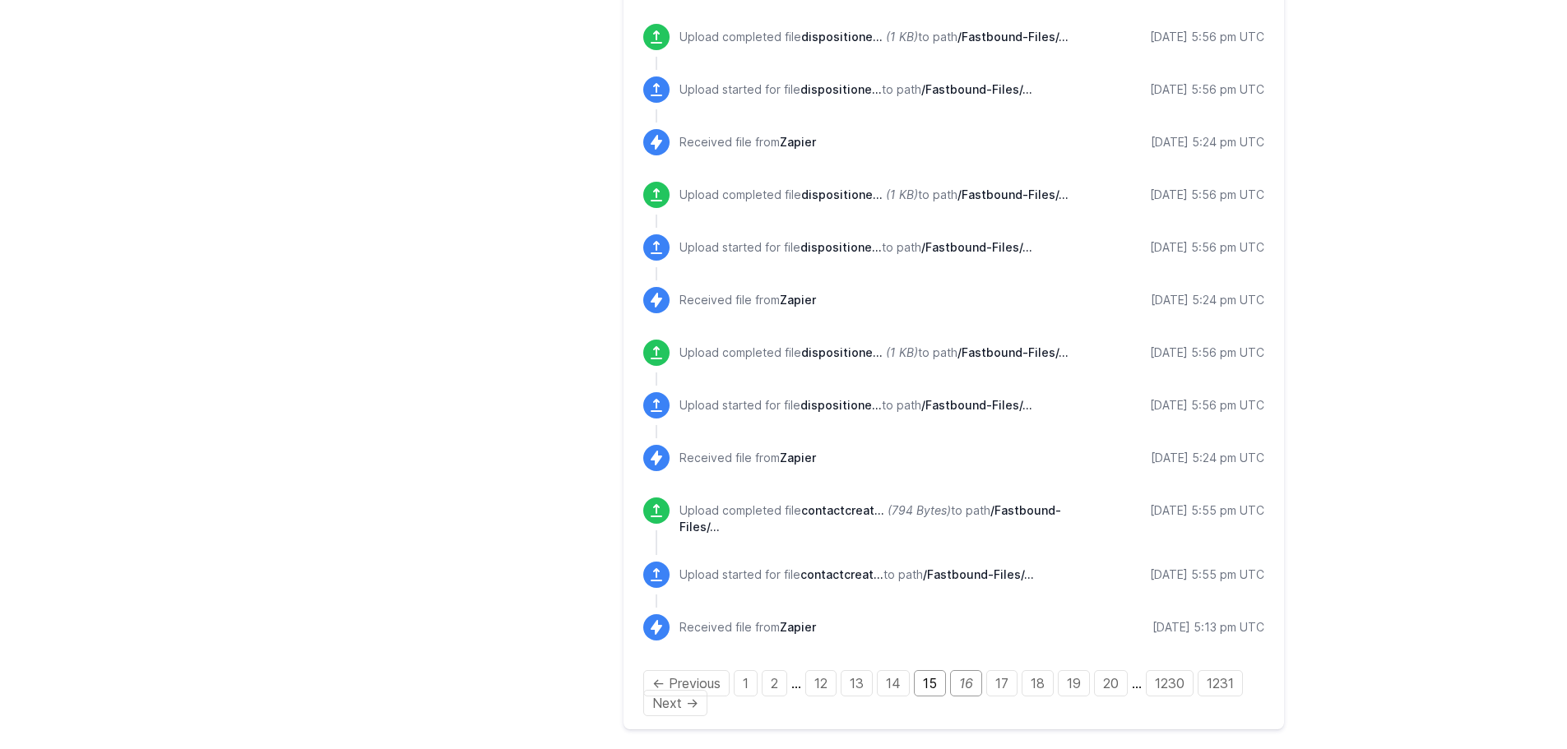
click at [927, 681] on link "15" at bounding box center [930, 684] width 32 height 26
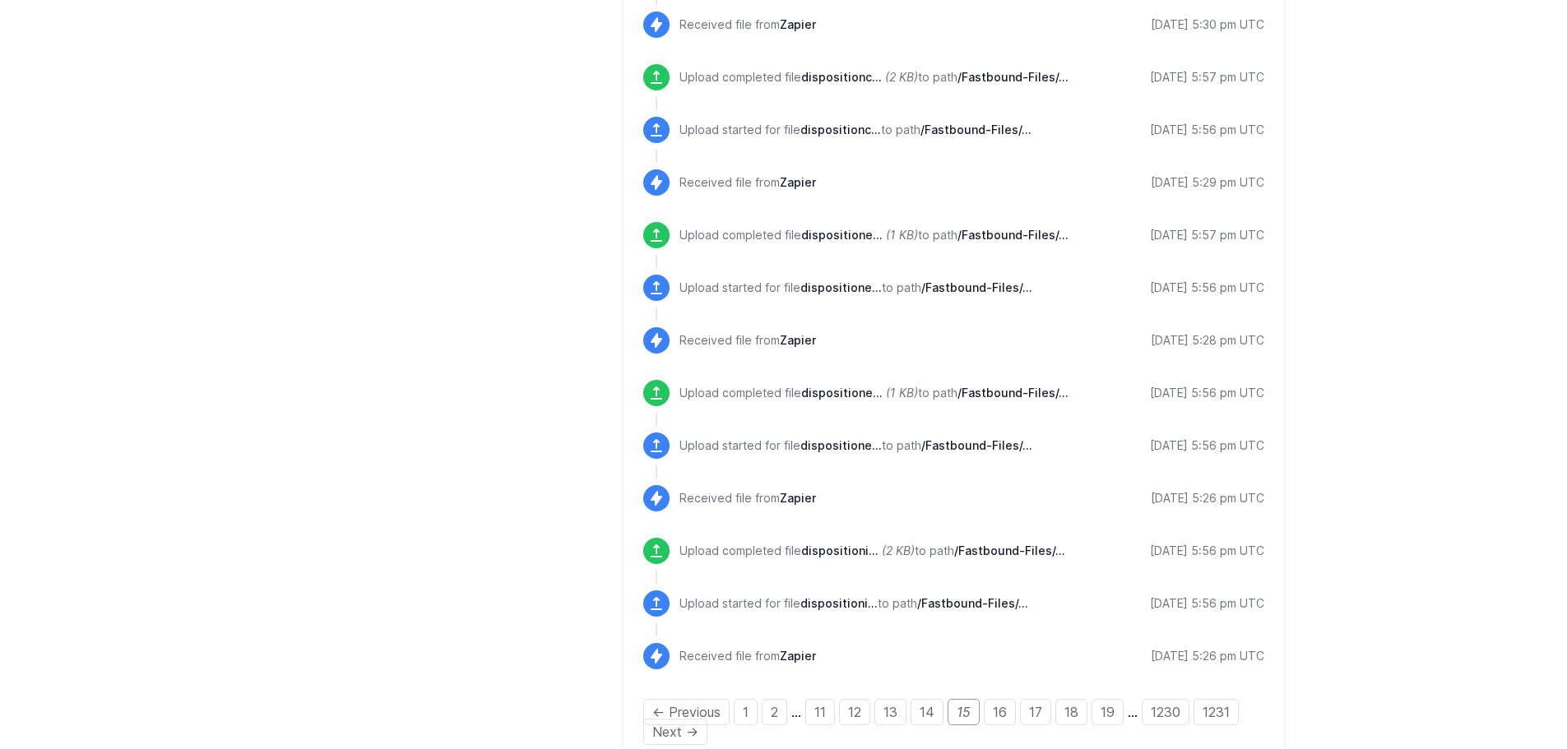
scroll to position [1792, 0]
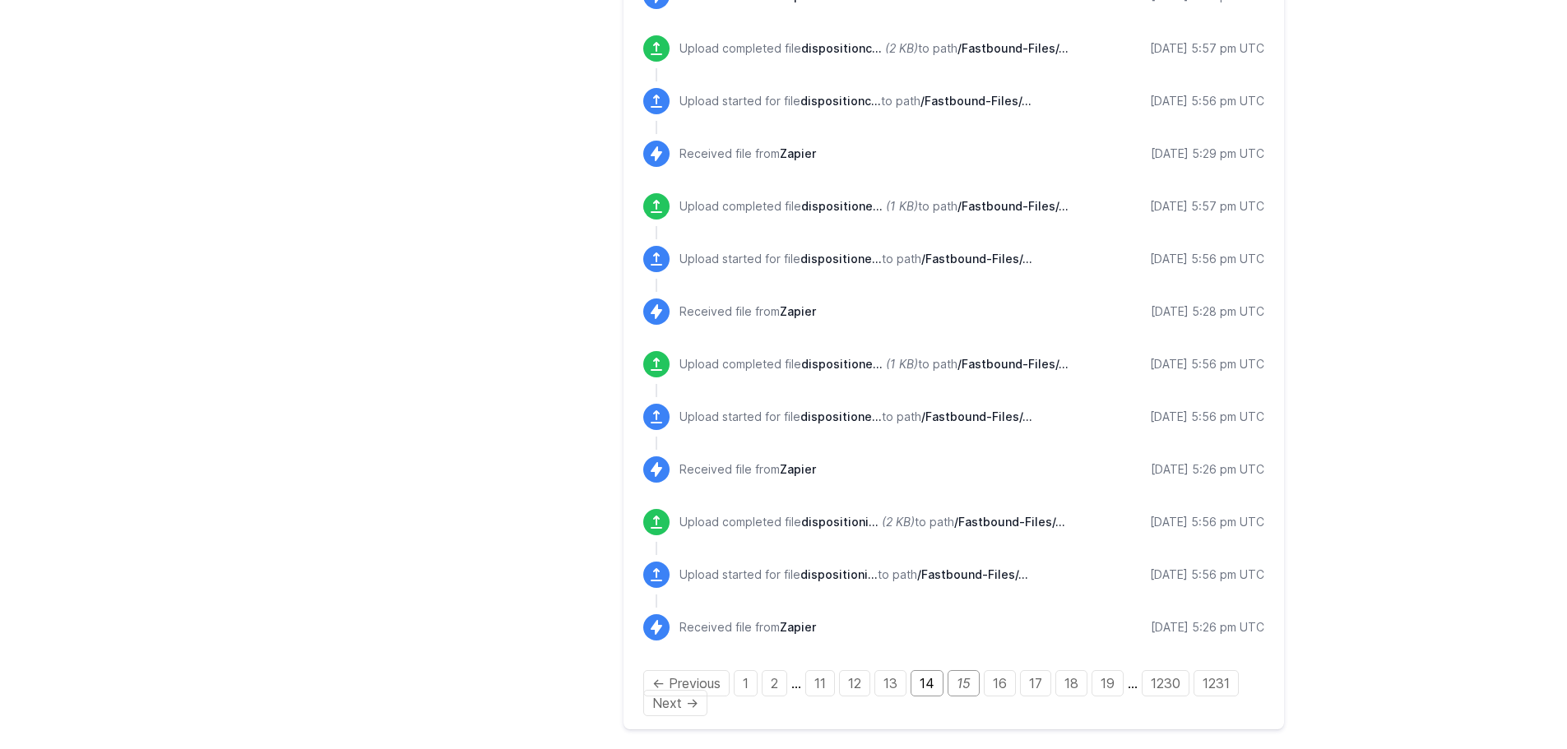
click at [931, 678] on link "14" at bounding box center [927, 684] width 33 height 26
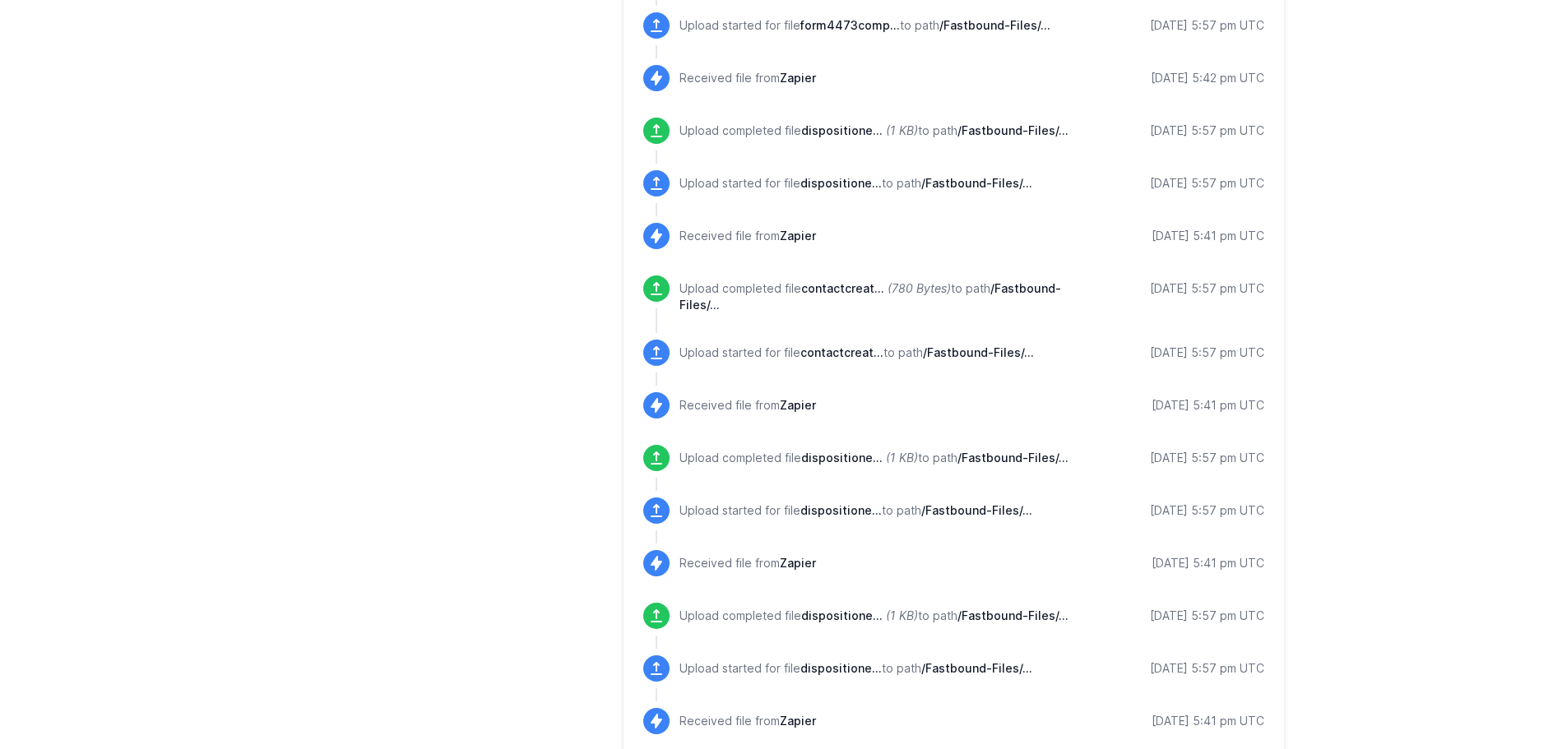
scroll to position [1780, 0]
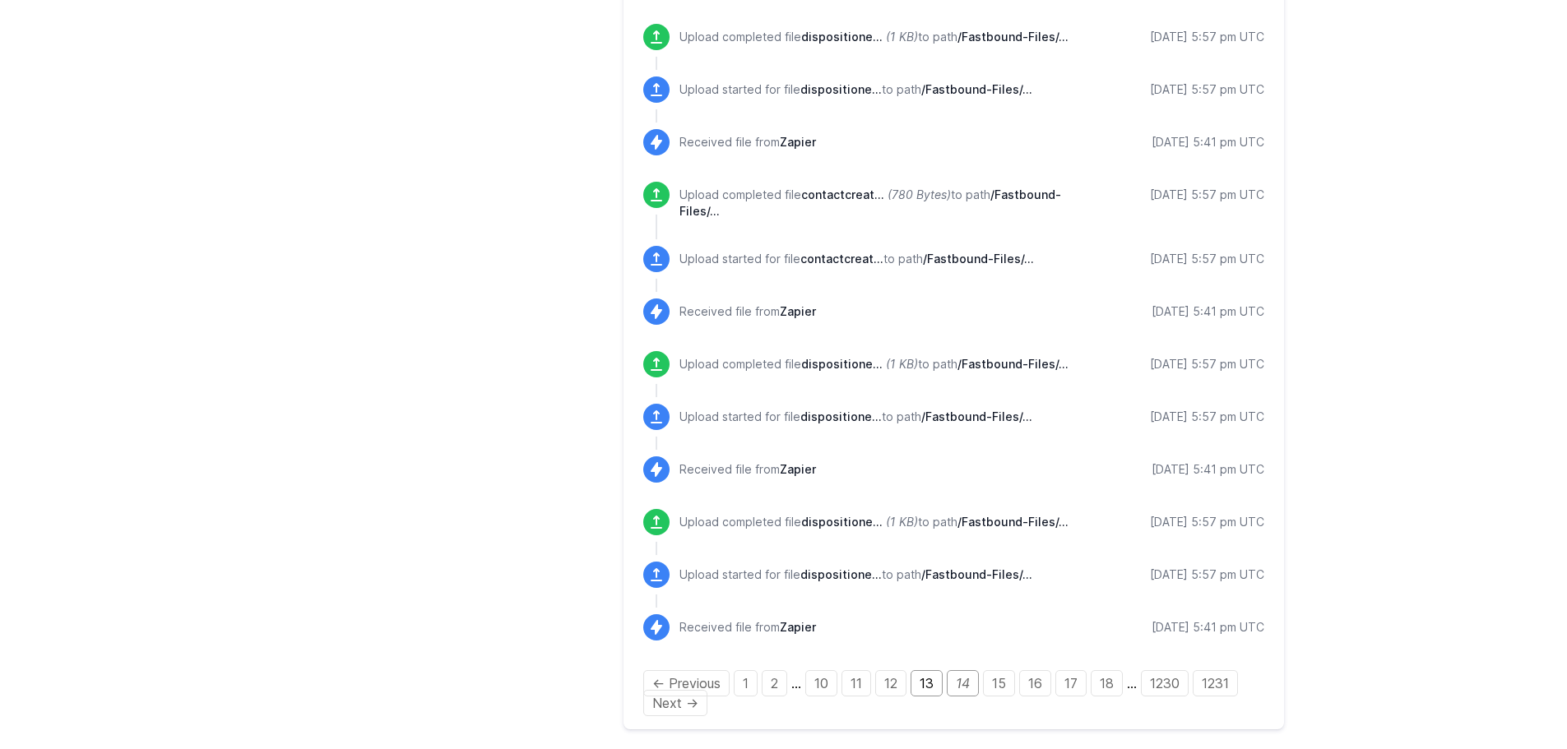
click at [935, 694] on link "13" at bounding box center [927, 684] width 32 height 26
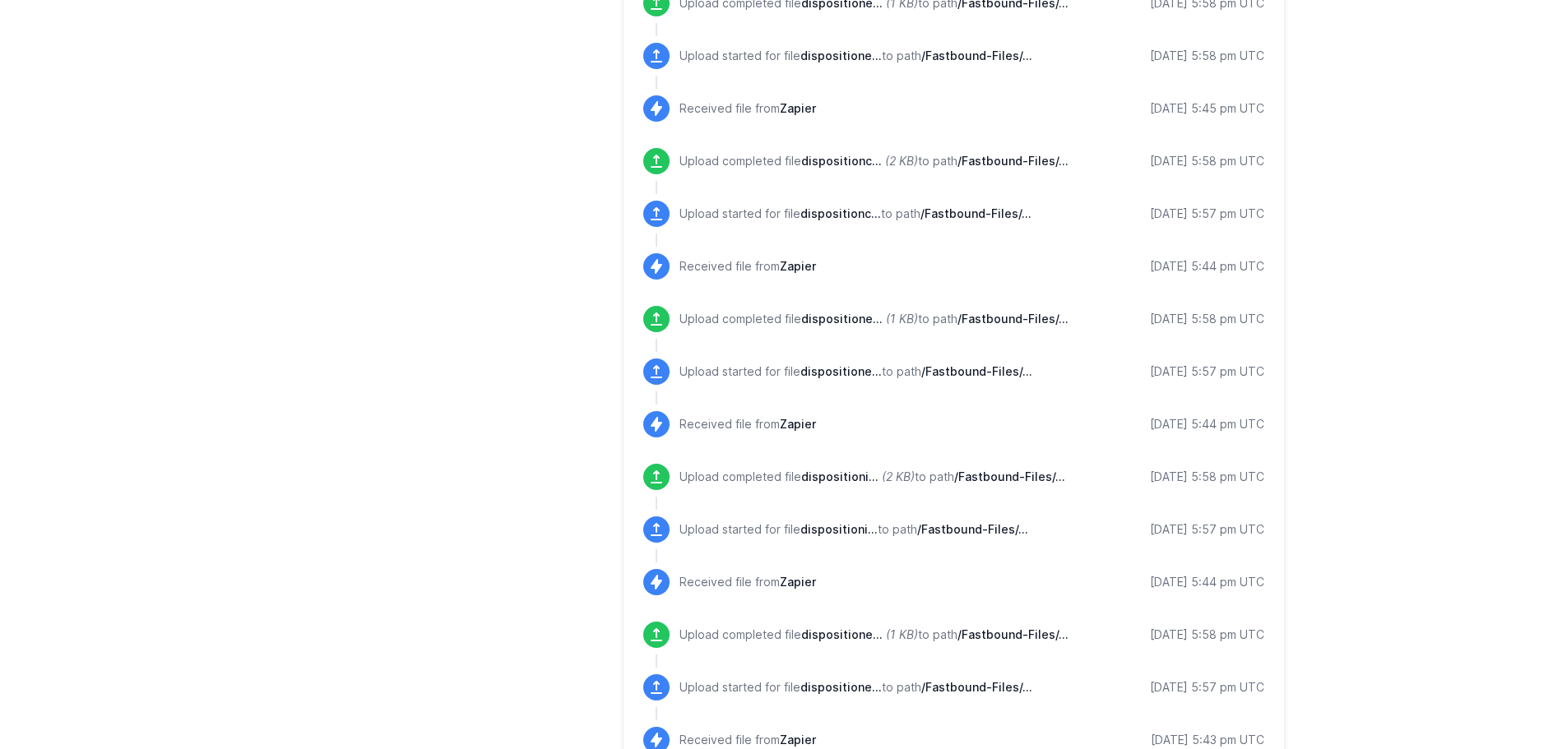
scroll to position [1769, 0]
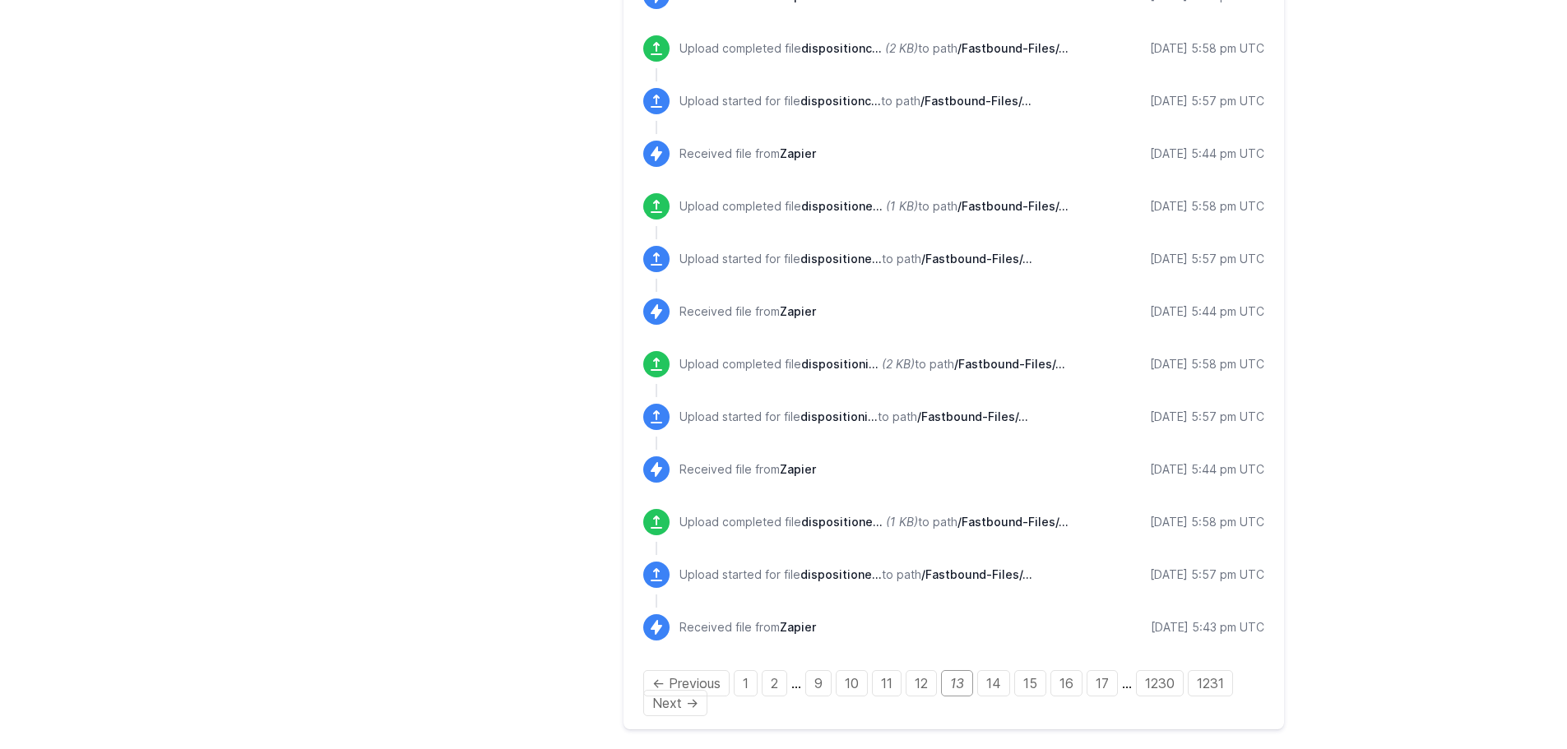
click at [904, 686] on div "← Previous 1 2 … 9 10 11 12 13 14 15 16 17 … 1230 1231 Next →" at bounding box center [953, 693] width 621 height 39
click at [902, 685] on link "11" at bounding box center [887, 684] width 30 height 26
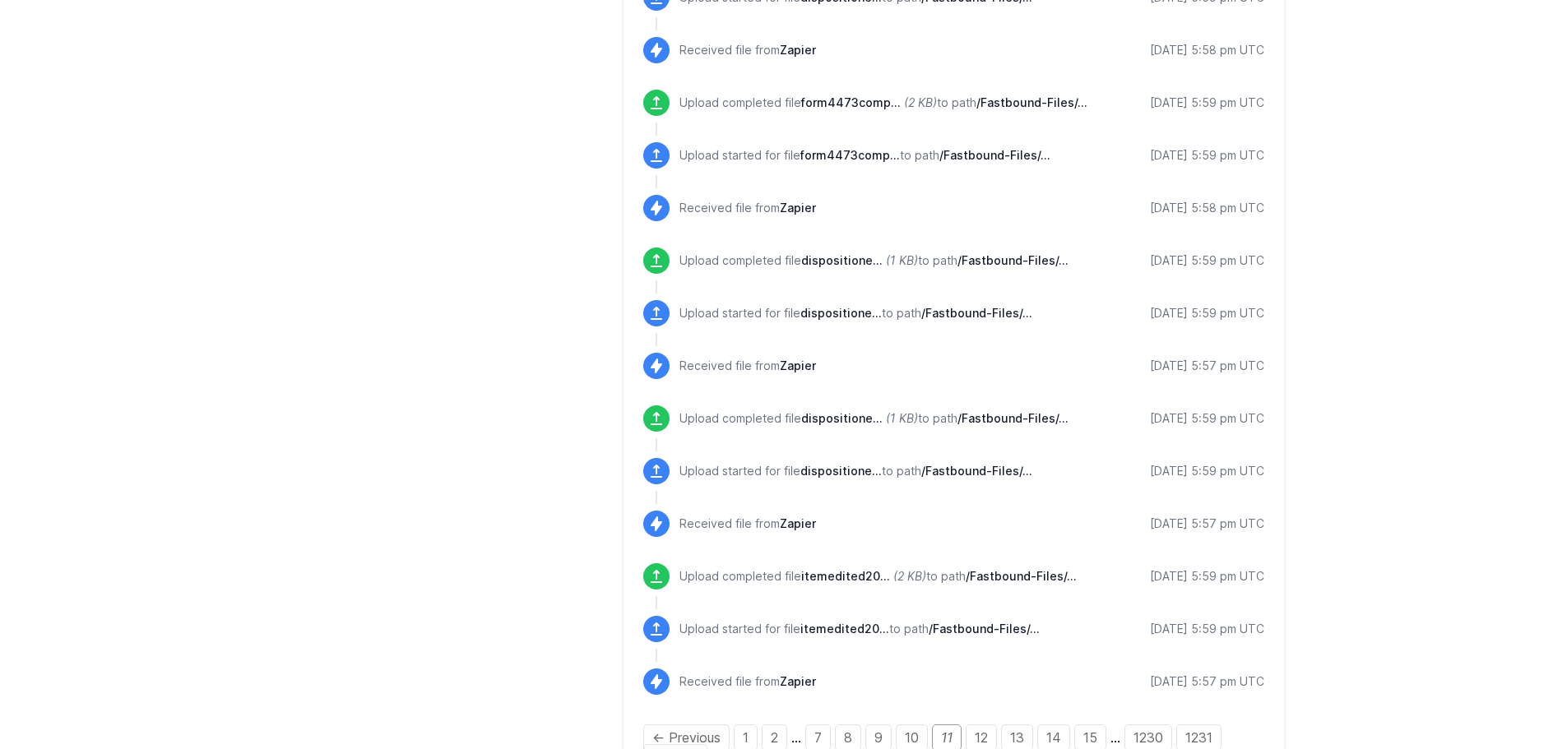
scroll to position [1792, 0]
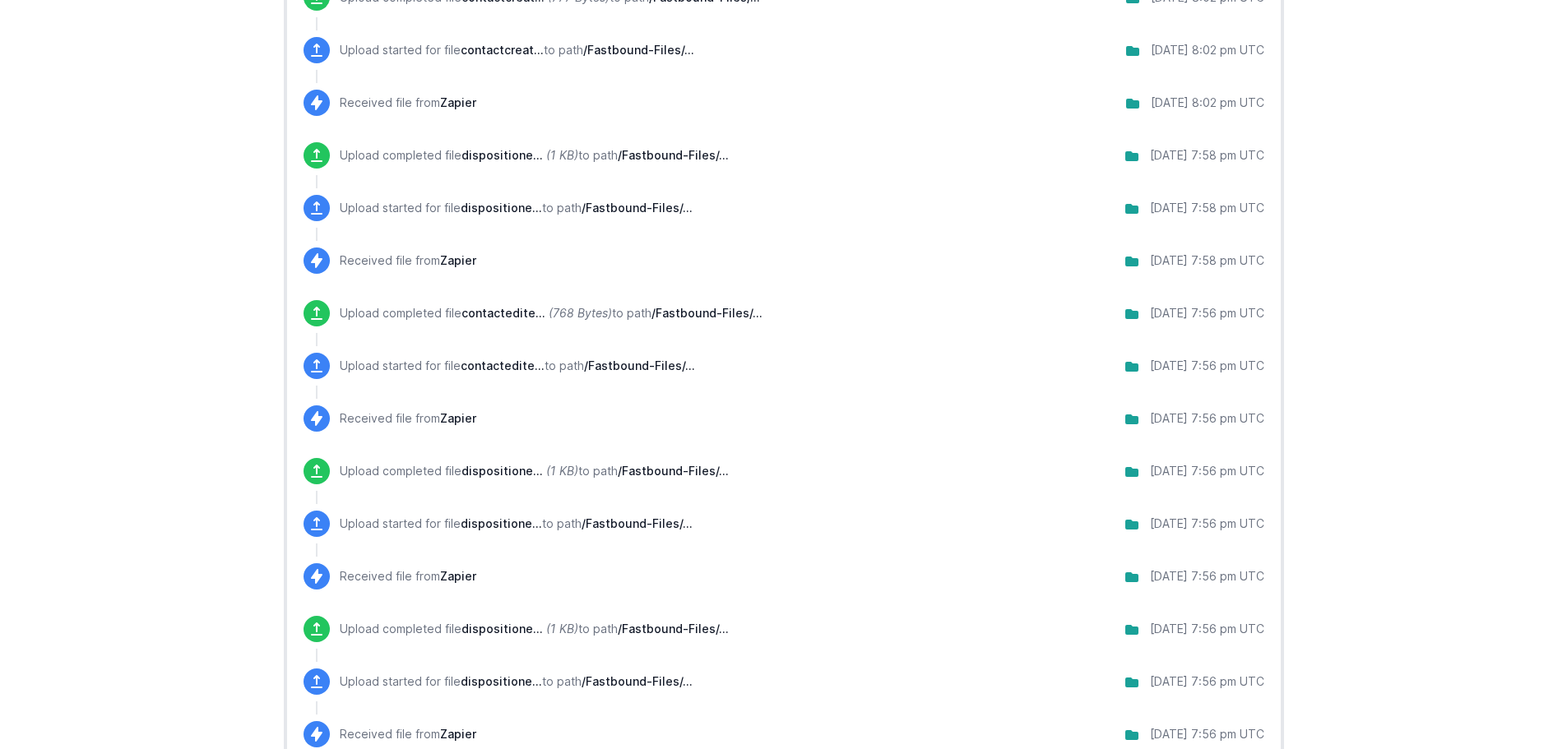
scroll to position [1084, 0]
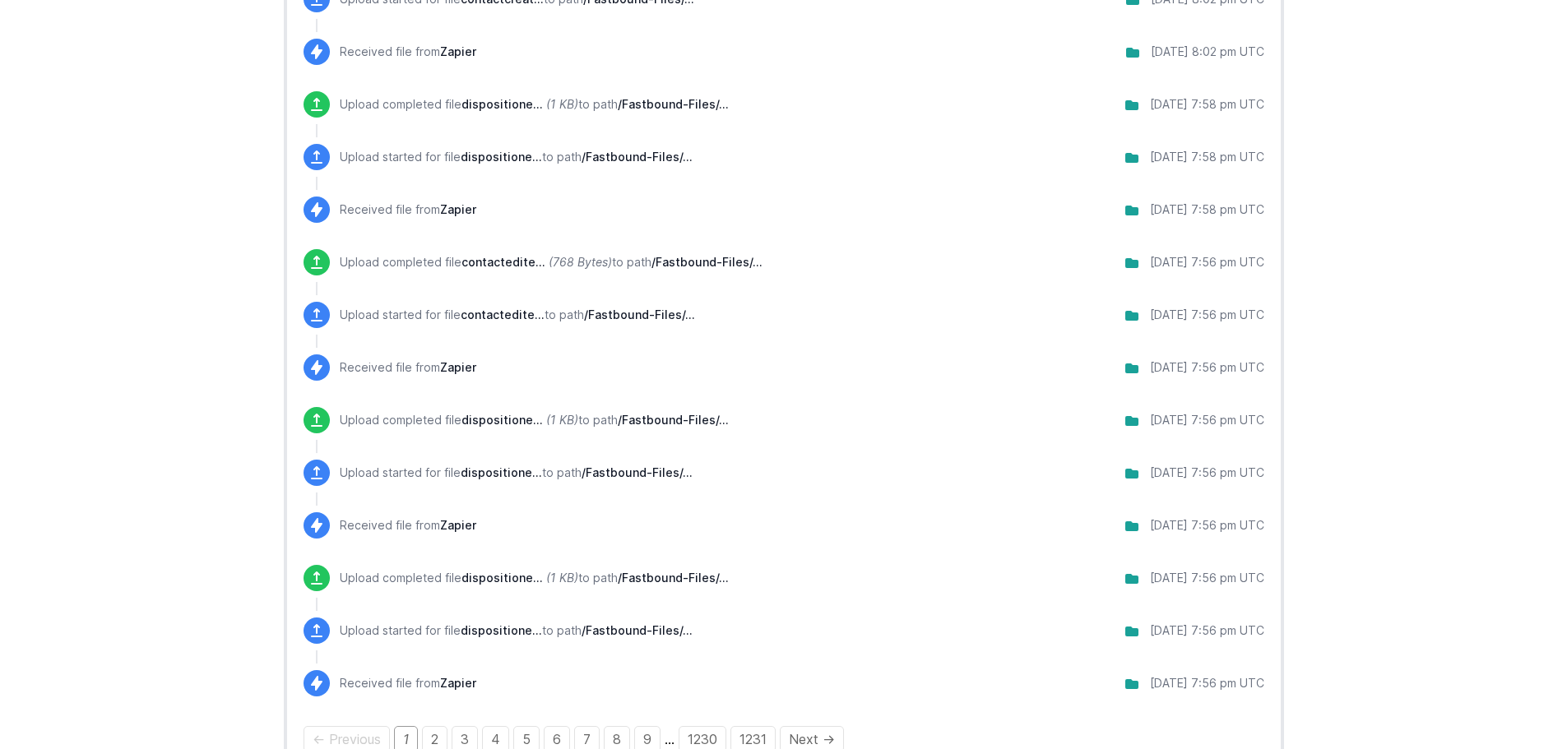
scroll to position [1084, 0]
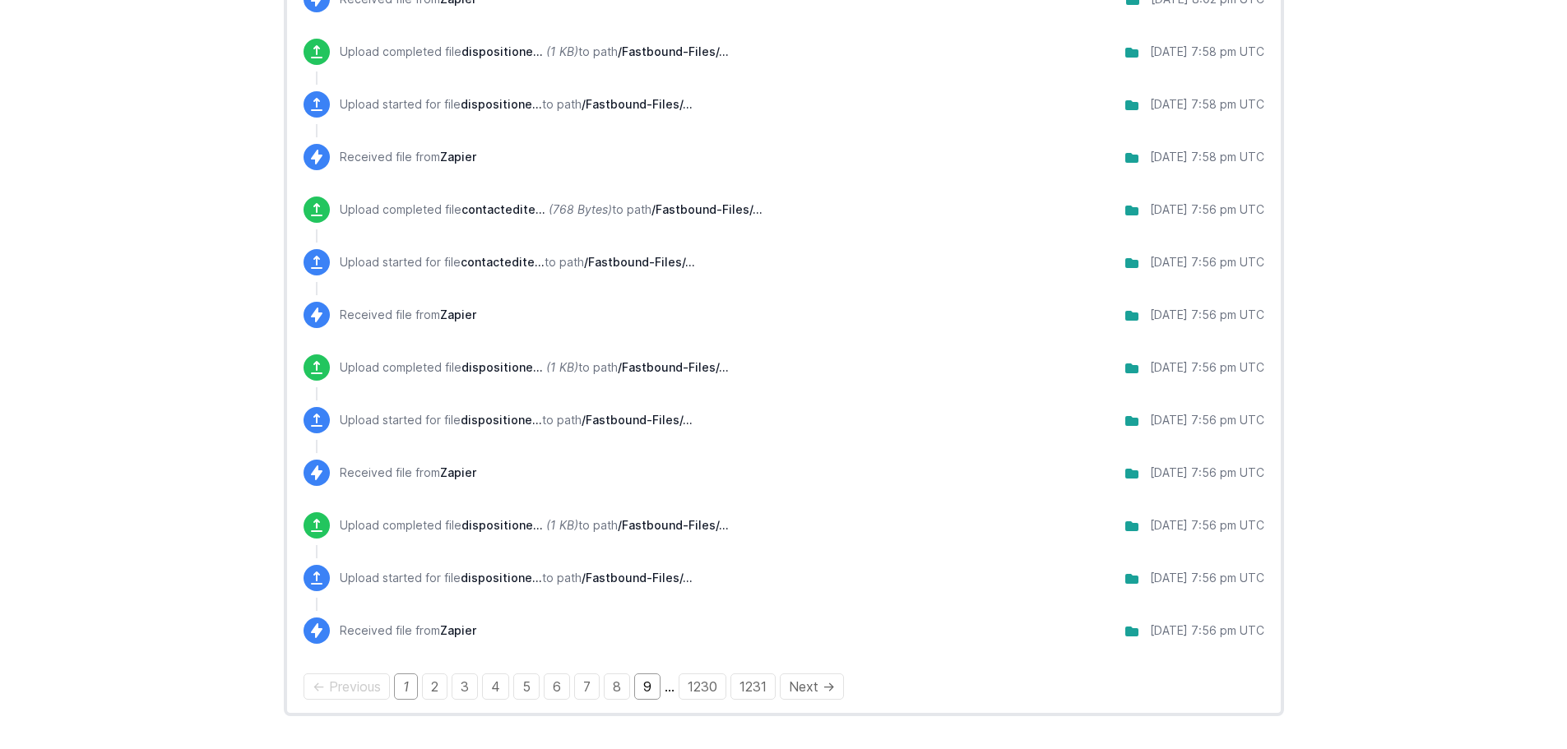
click at [637, 694] on link "9" at bounding box center [647, 687] width 26 height 26
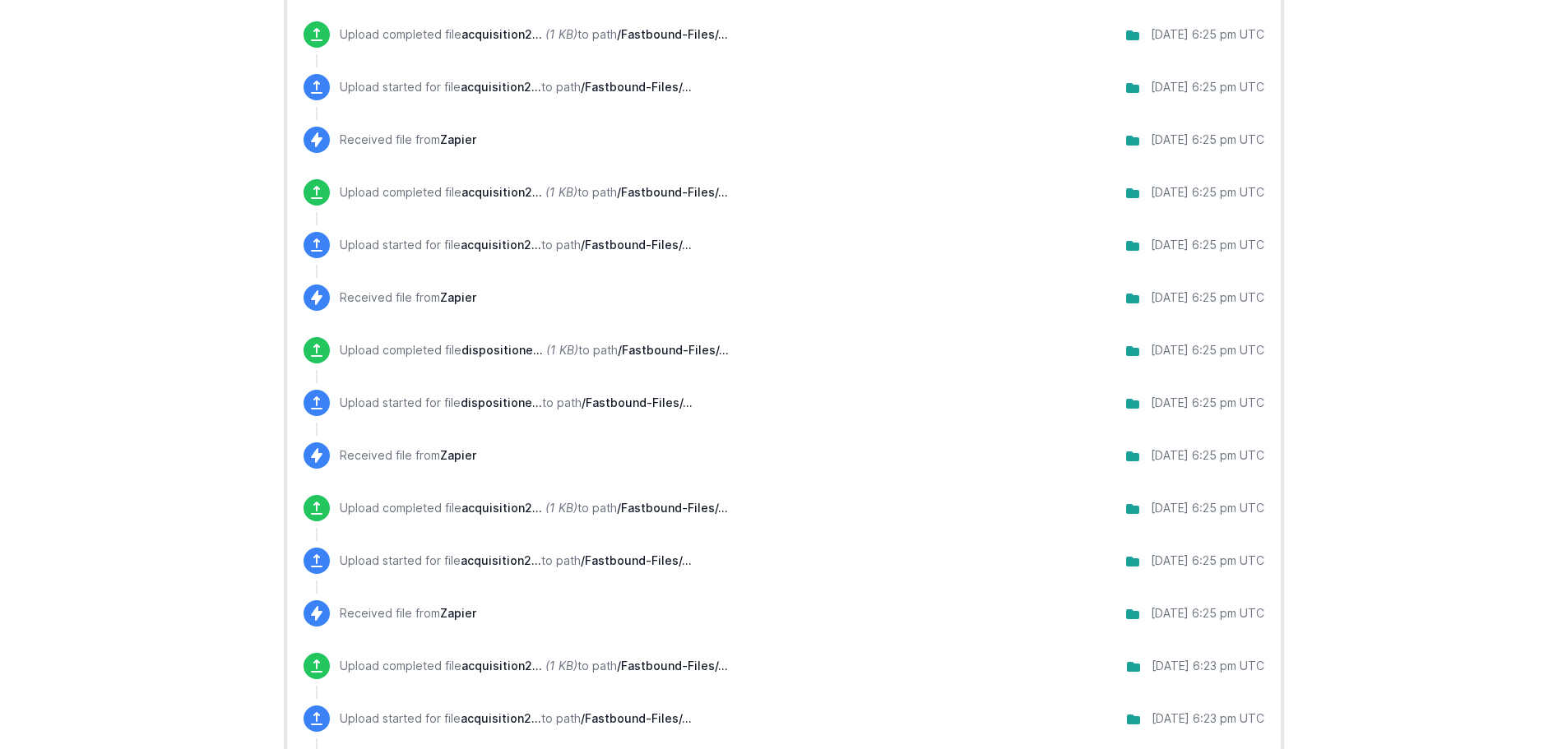
scroll to position [1211, 0]
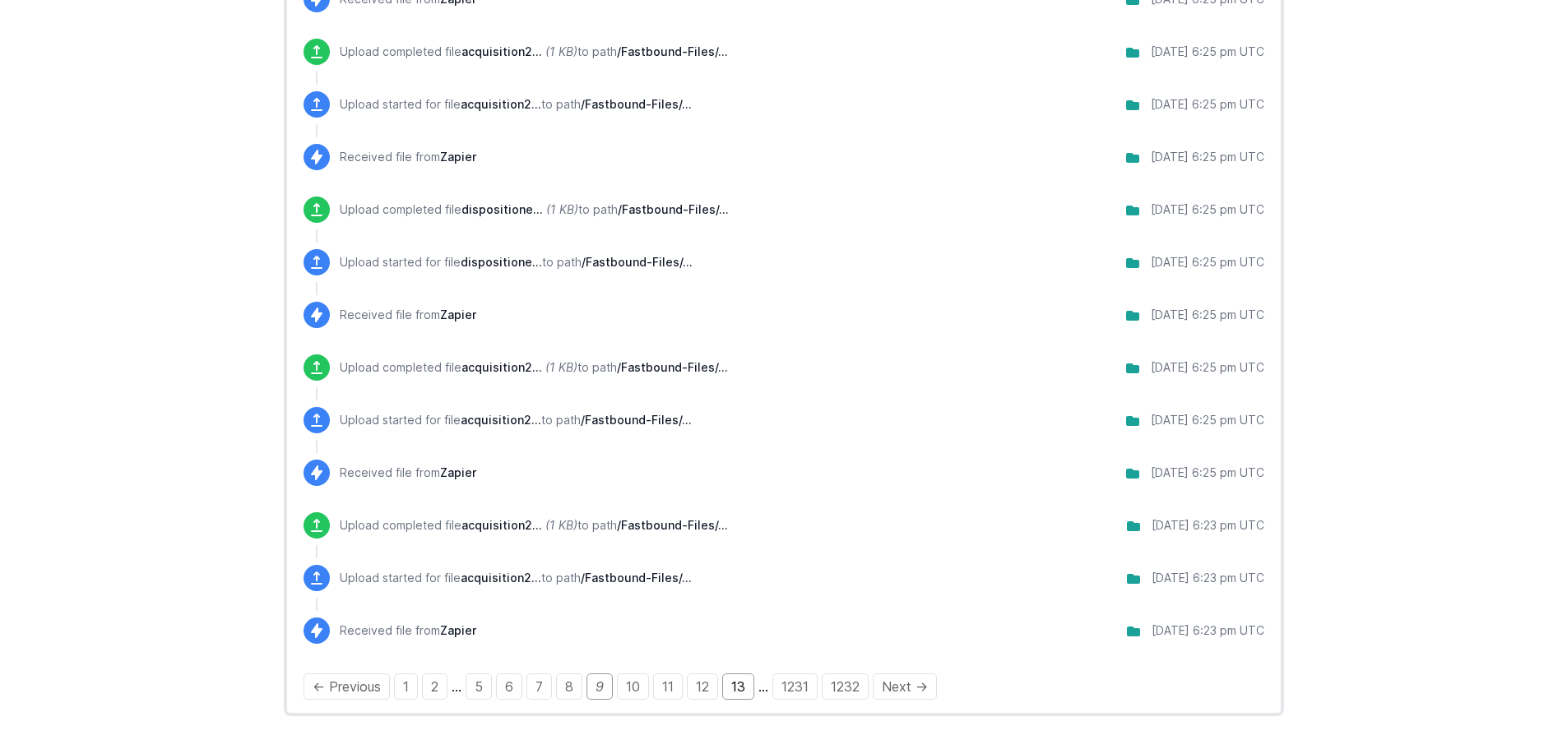
click at [730, 686] on link "13" at bounding box center [738, 687] width 32 height 26
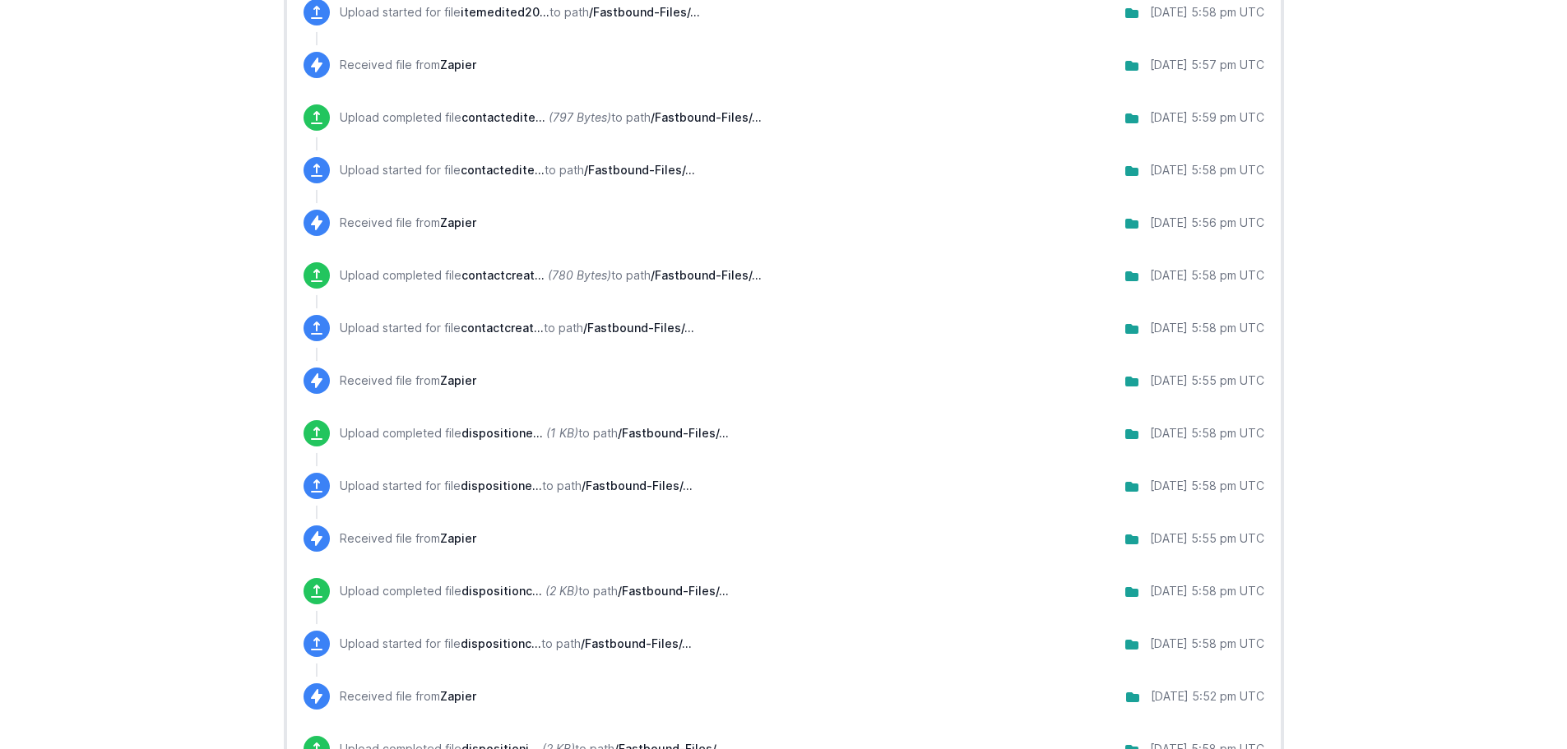
scroll to position [1211, 0]
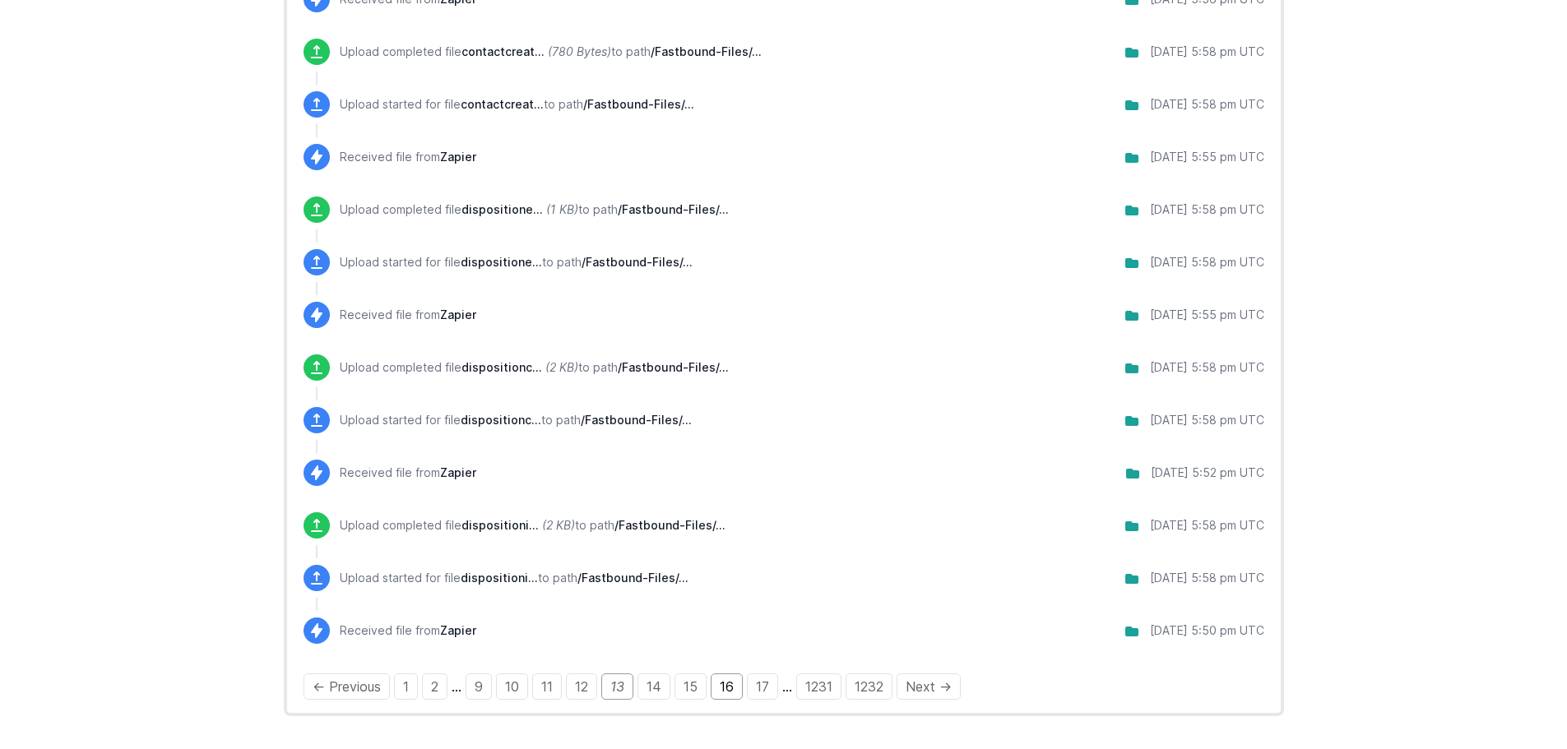
click at [743, 694] on link "16" at bounding box center [727, 687] width 32 height 26
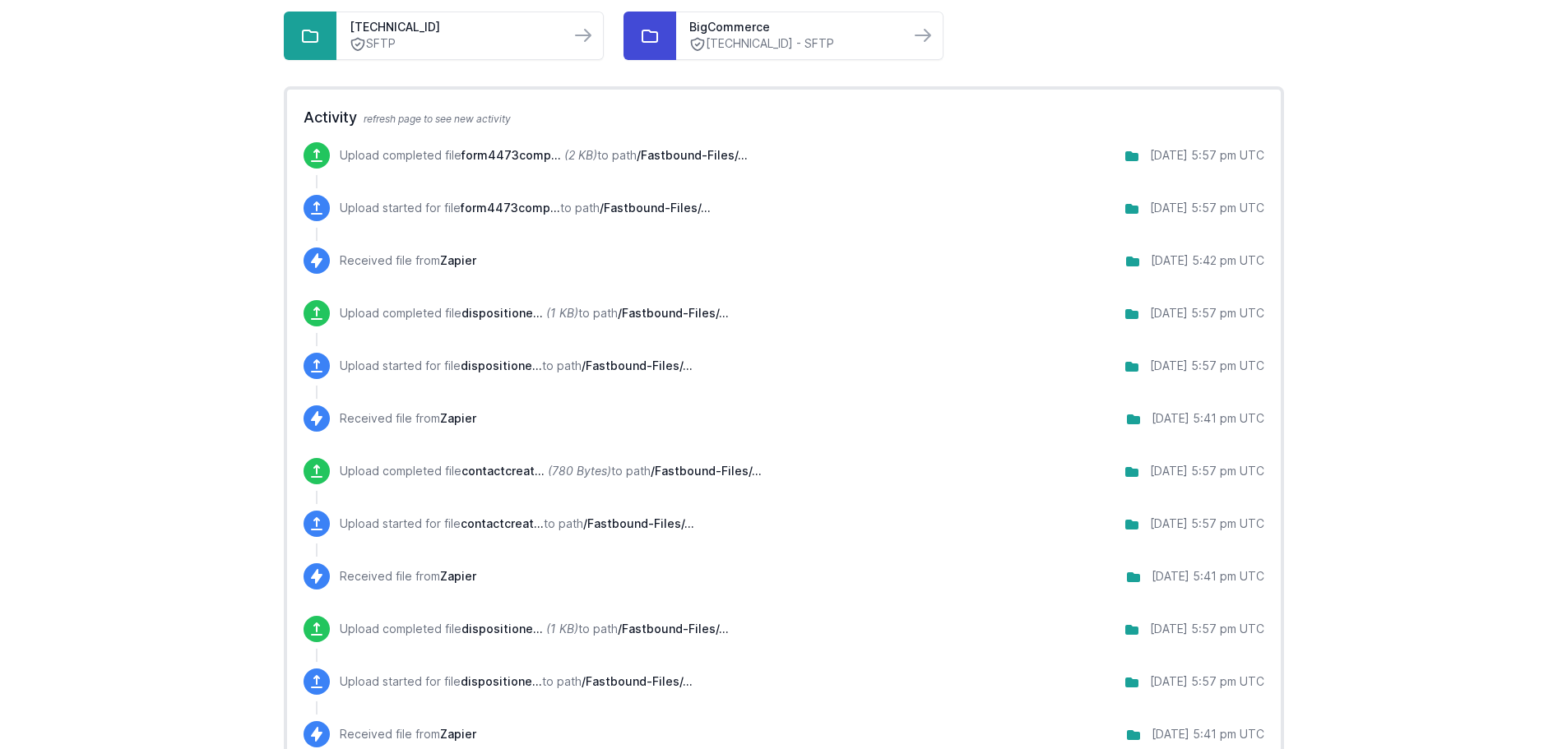
scroll to position [411, 0]
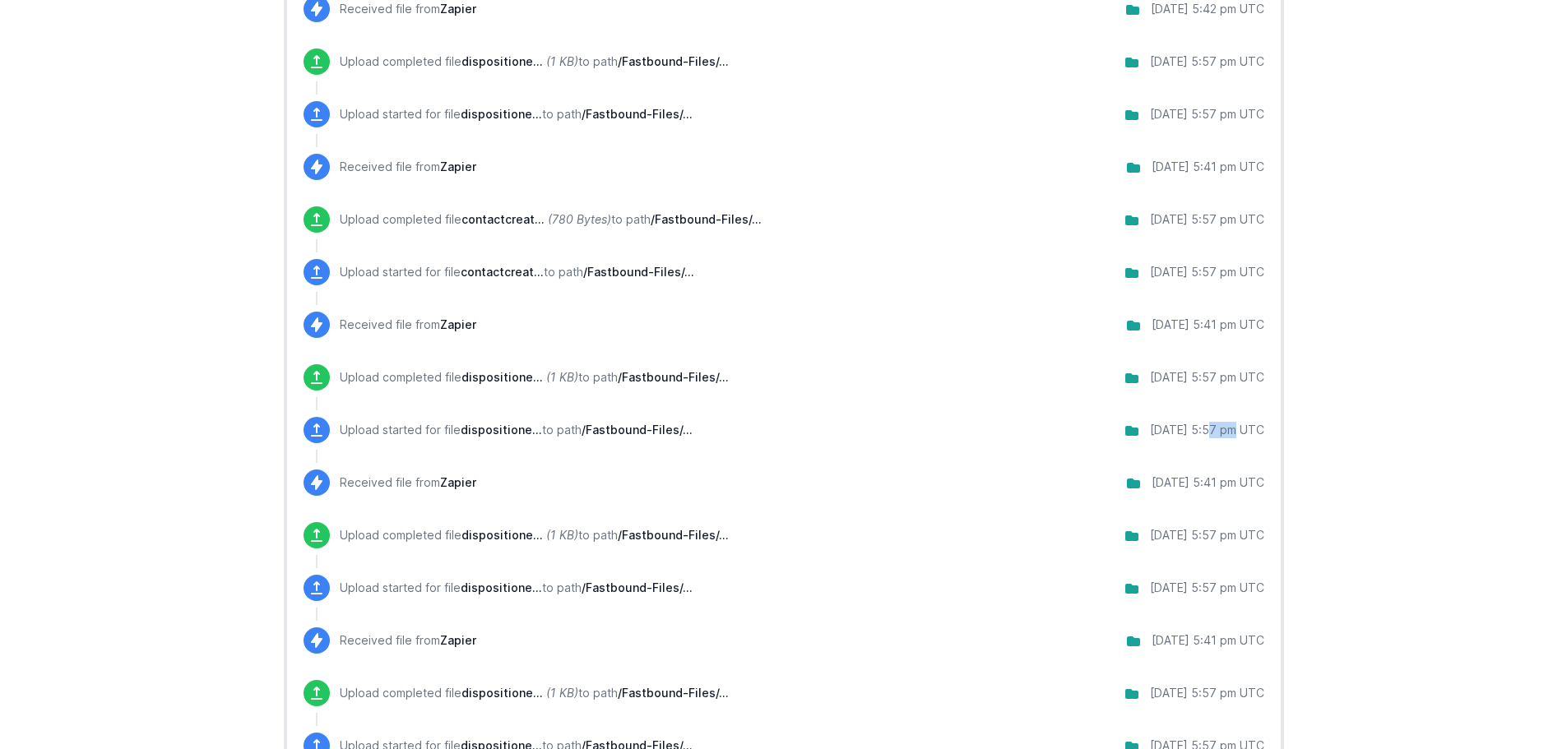
drag, startPoint x: 1193, startPoint y: 432, endPoint x: 1217, endPoint y: 431, distance: 23.9
click at [1217, 431] on div "[DATE] 5:57 pm UTC" at bounding box center [1207, 430] width 114 height 16
